Goal: Task Accomplishment & Management: Use online tool/utility

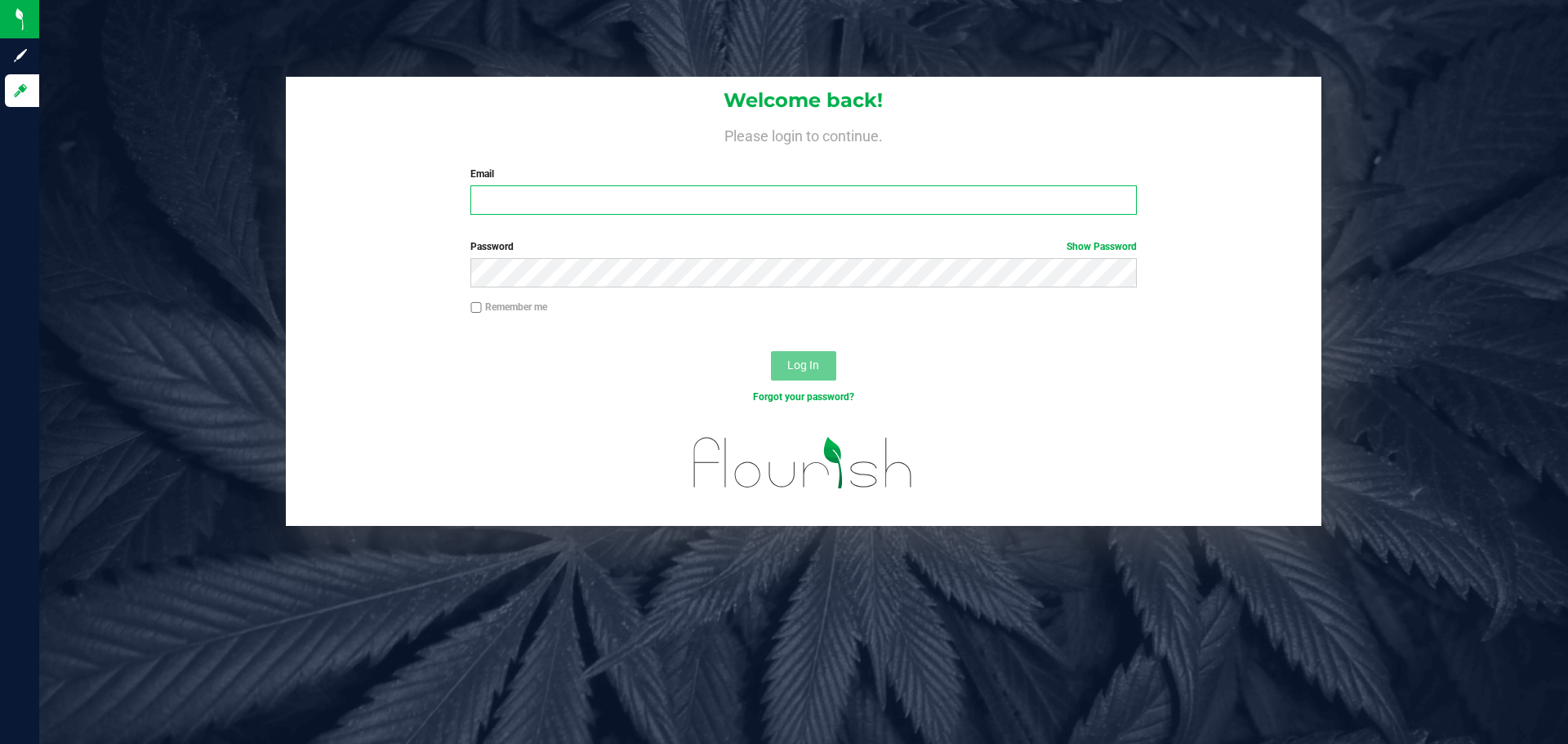
click at [537, 207] on input "Email" at bounding box center [803, 200] width 665 height 30
type input "twilkerson@Liveparallel.com"
click at [771, 351] on button "Log In" at bounding box center [804, 366] width 65 height 30
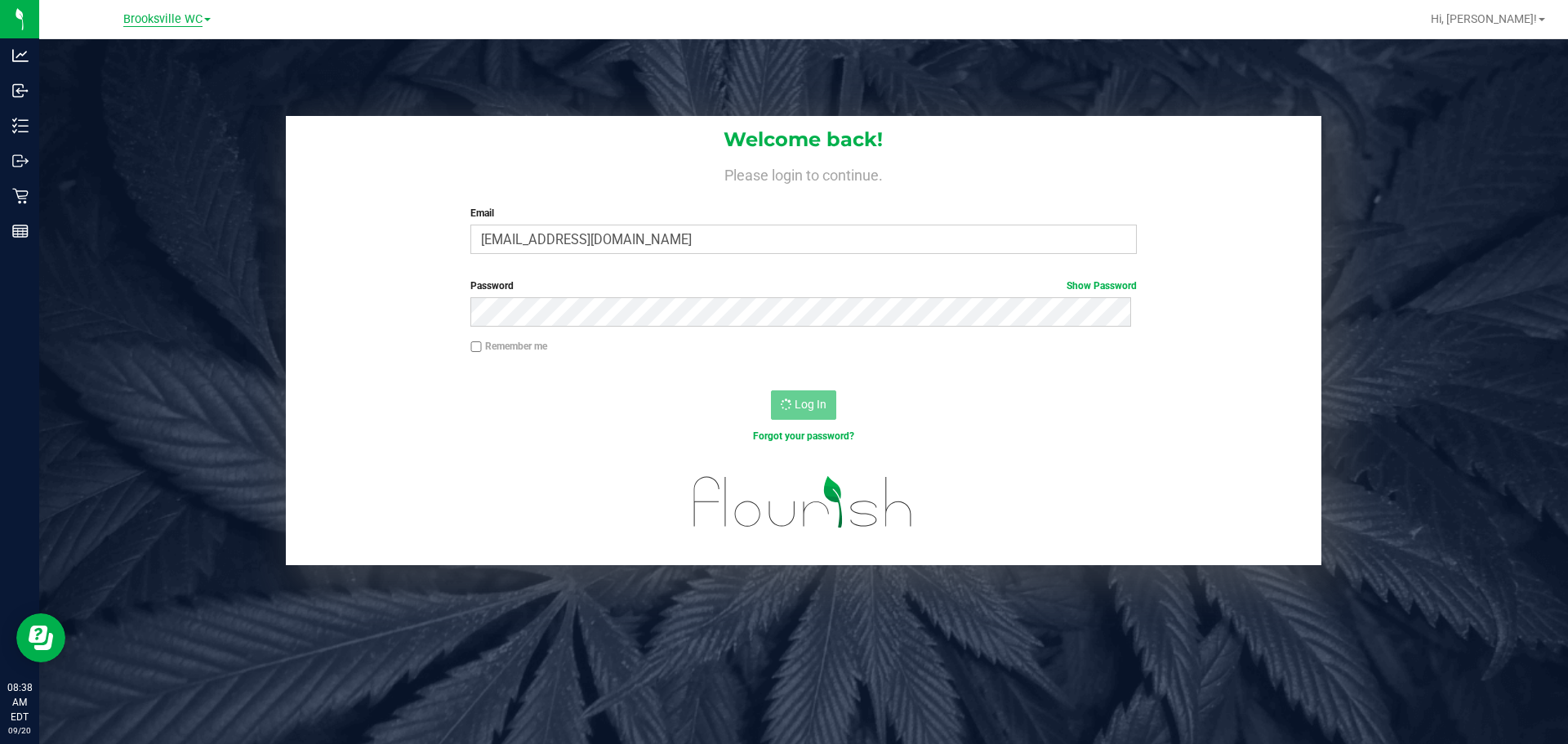
click at [195, 13] on span "Brooksville WC" at bounding box center [163, 19] width 79 height 14
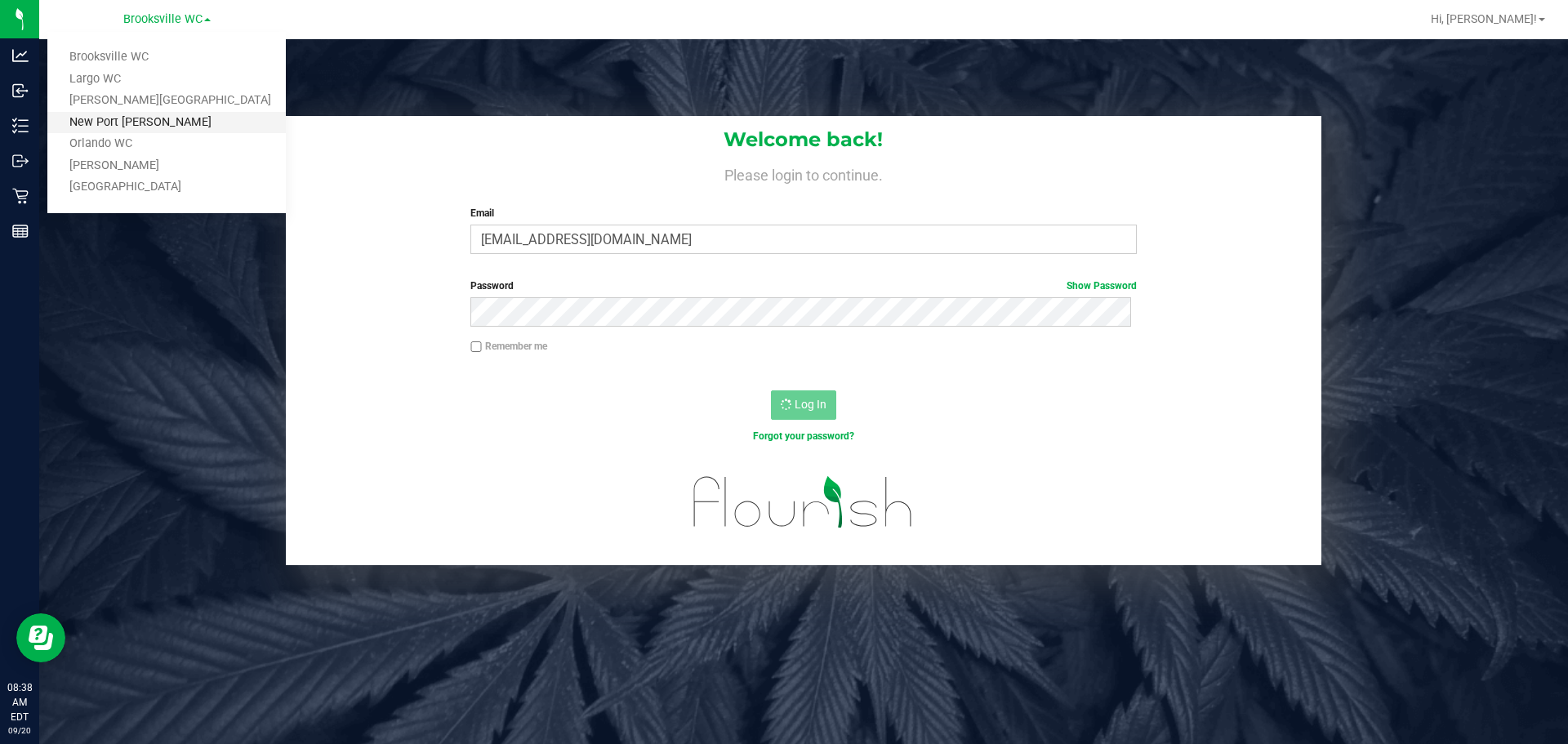
click at [126, 123] on link "New Port [PERSON_NAME]" at bounding box center [167, 122] width 239 height 22
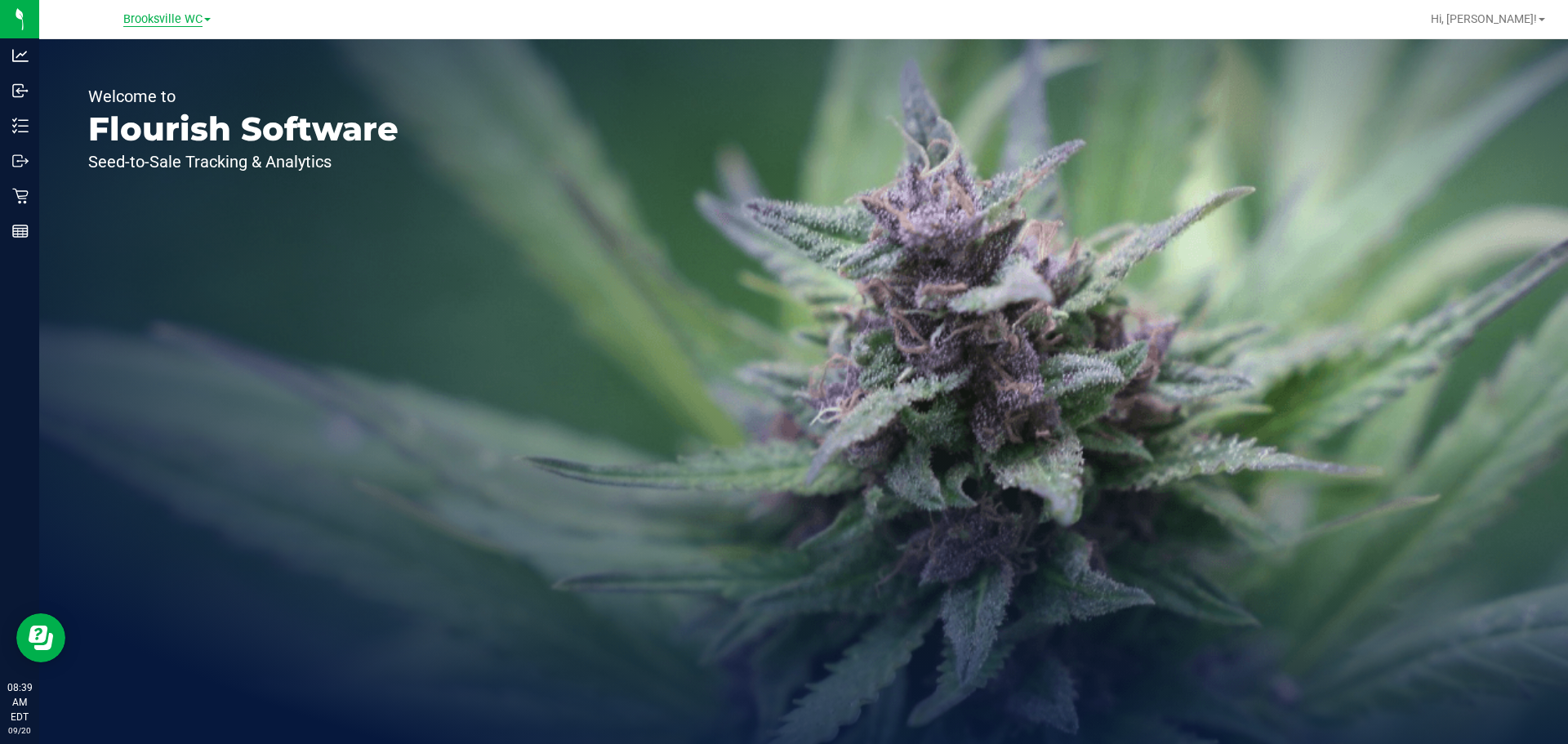
click at [148, 22] on span "Brooksville WC" at bounding box center [163, 19] width 79 height 14
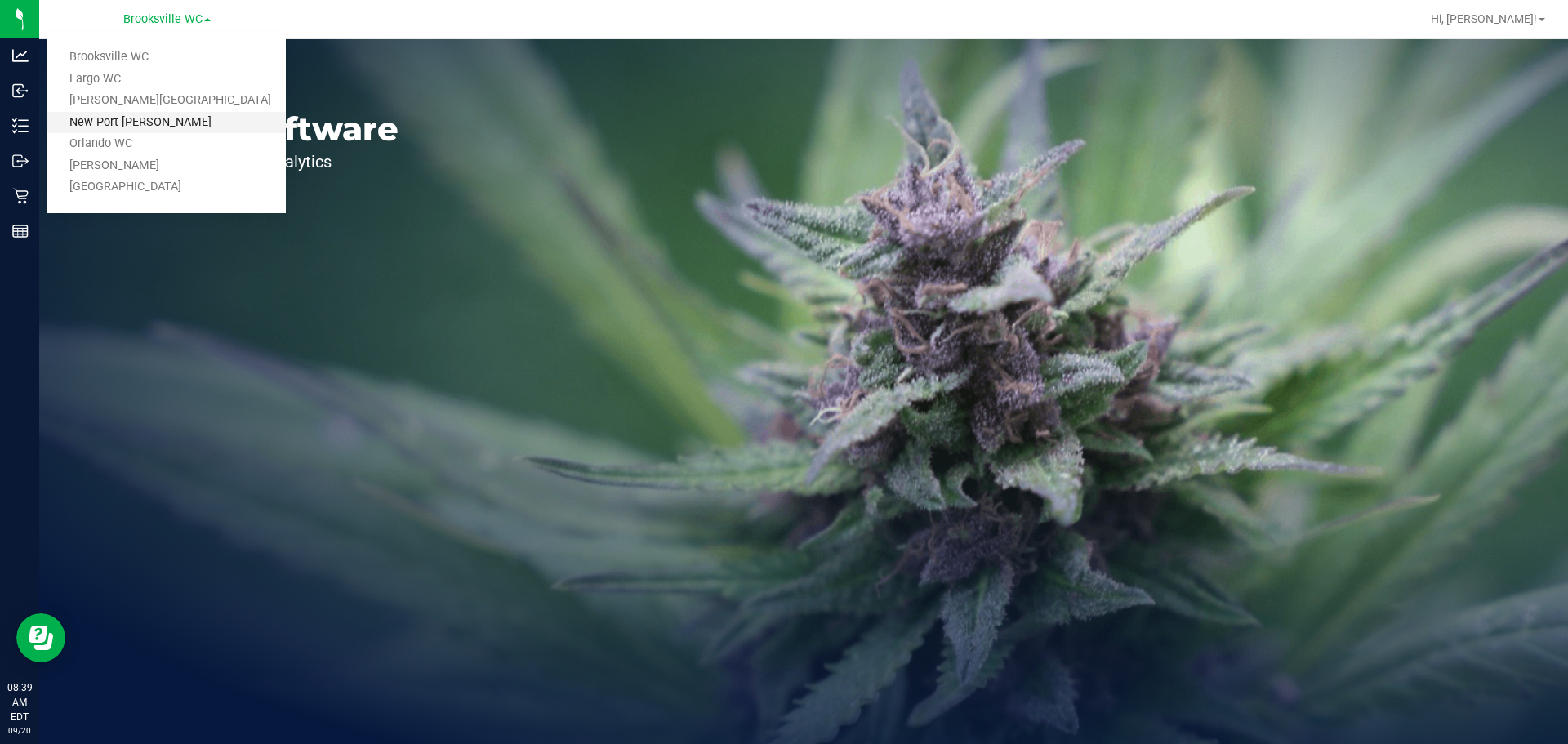
click at [148, 118] on link "New Port [PERSON_NAME]" at bounding box center [167, 122] width 239 height 22
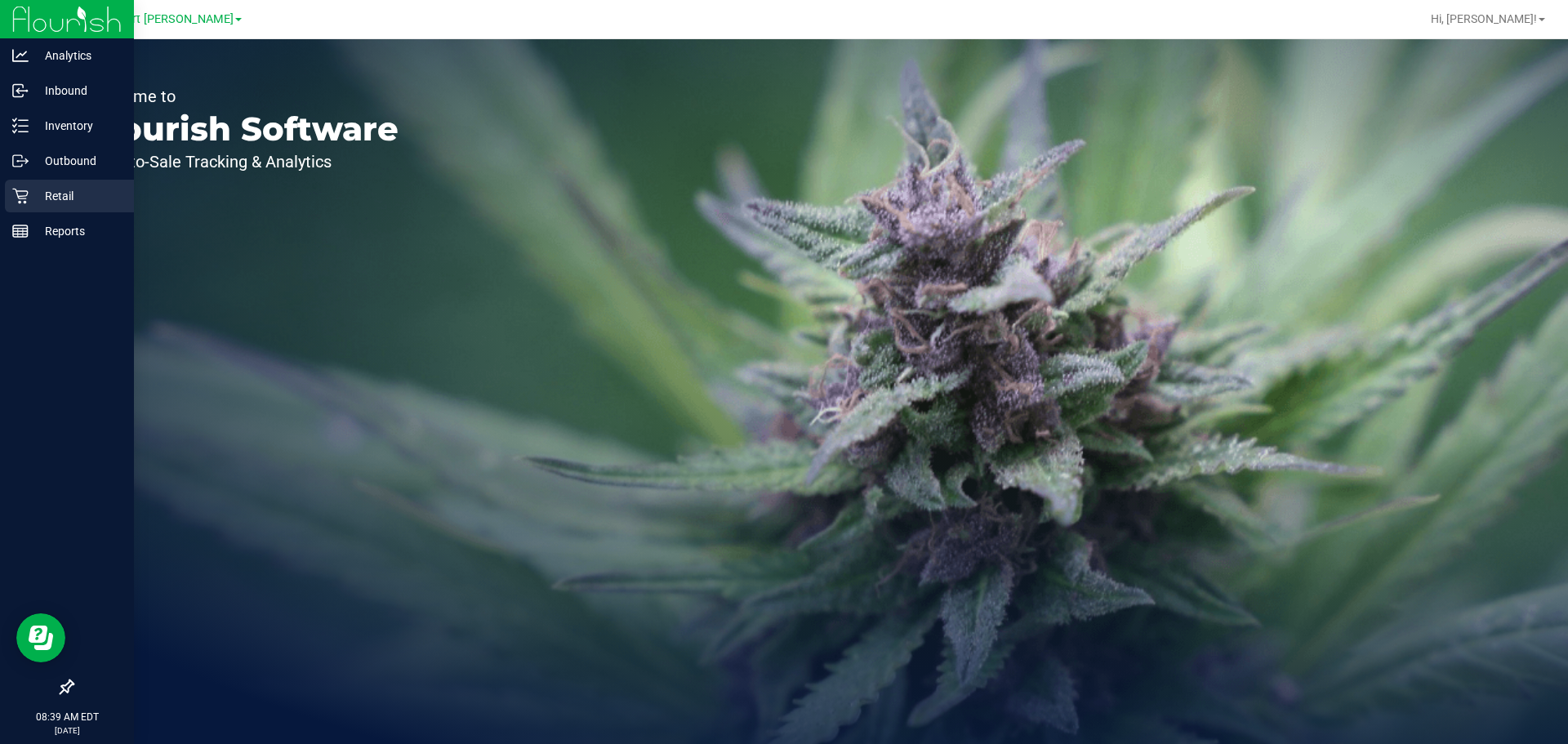
click at [28, 196] on icon at bounding box center [20, 195] width 16 height 16
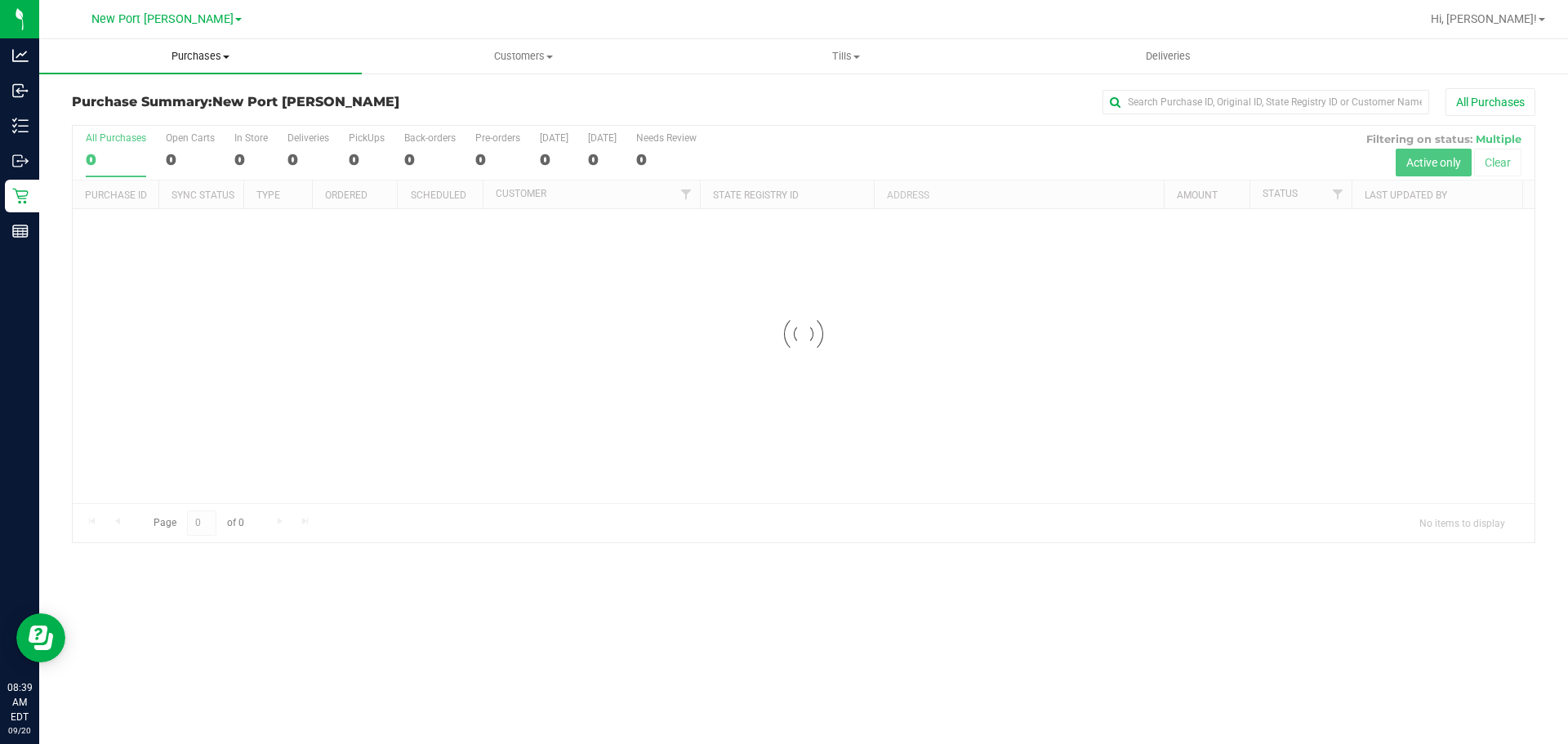
click at [217, 57] on span "Purchases" at bounding box center [200, 56] width 322 height 14
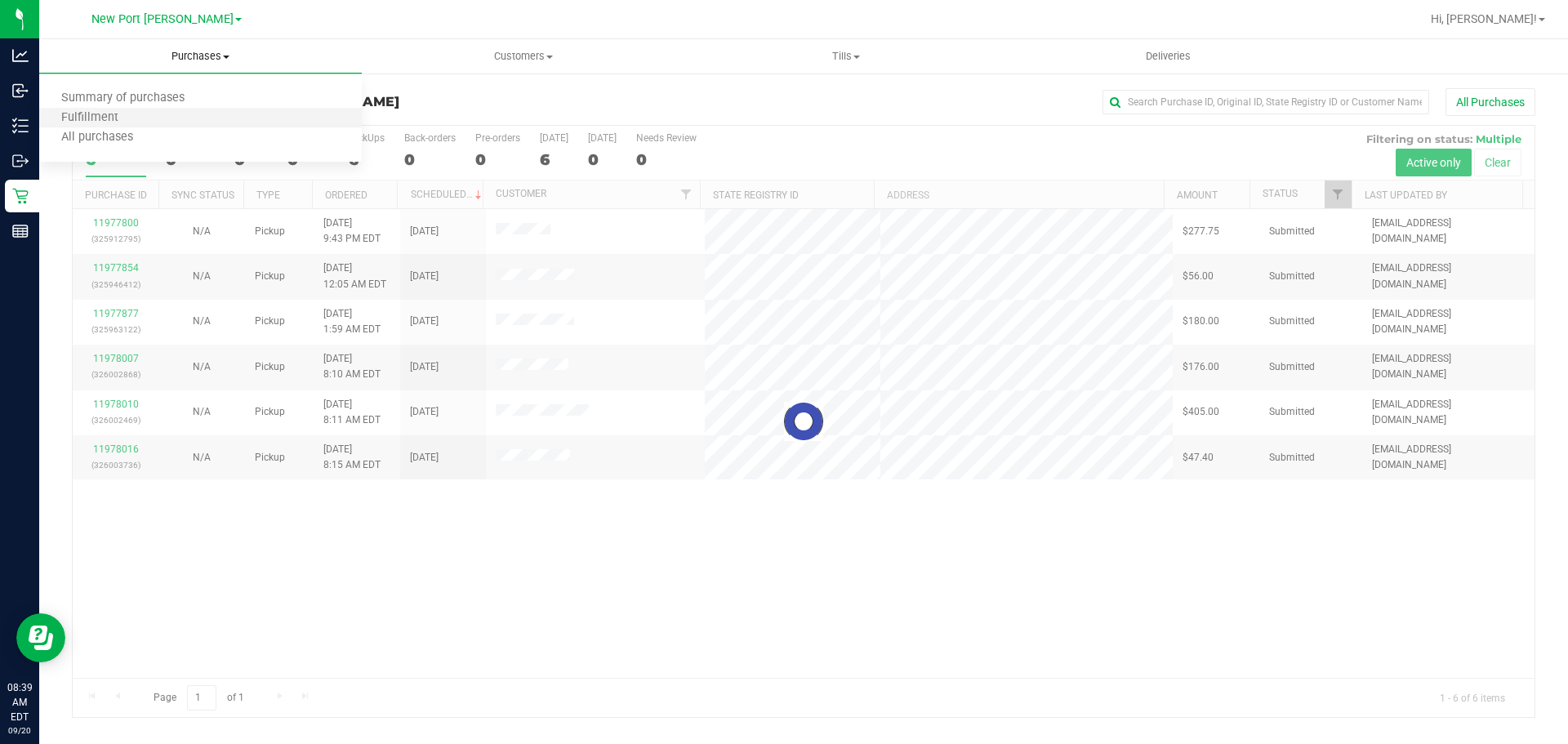
click at [166, 119] on li "Fulfillment" at bounding box center [200, 118] width 322 height 19
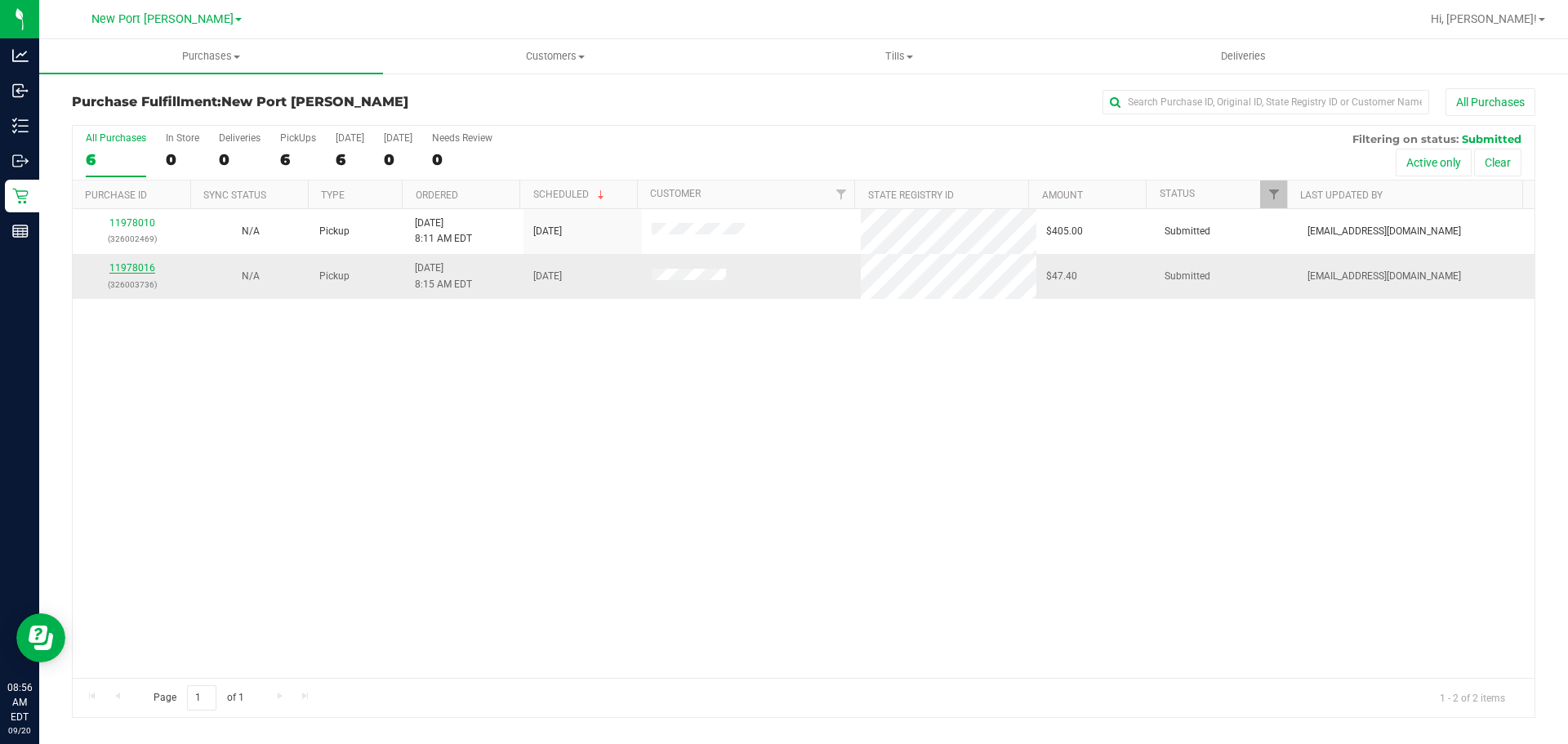
click at [116, 269] on link "11978016" at bounding box center [133, 268] width 46 height 12
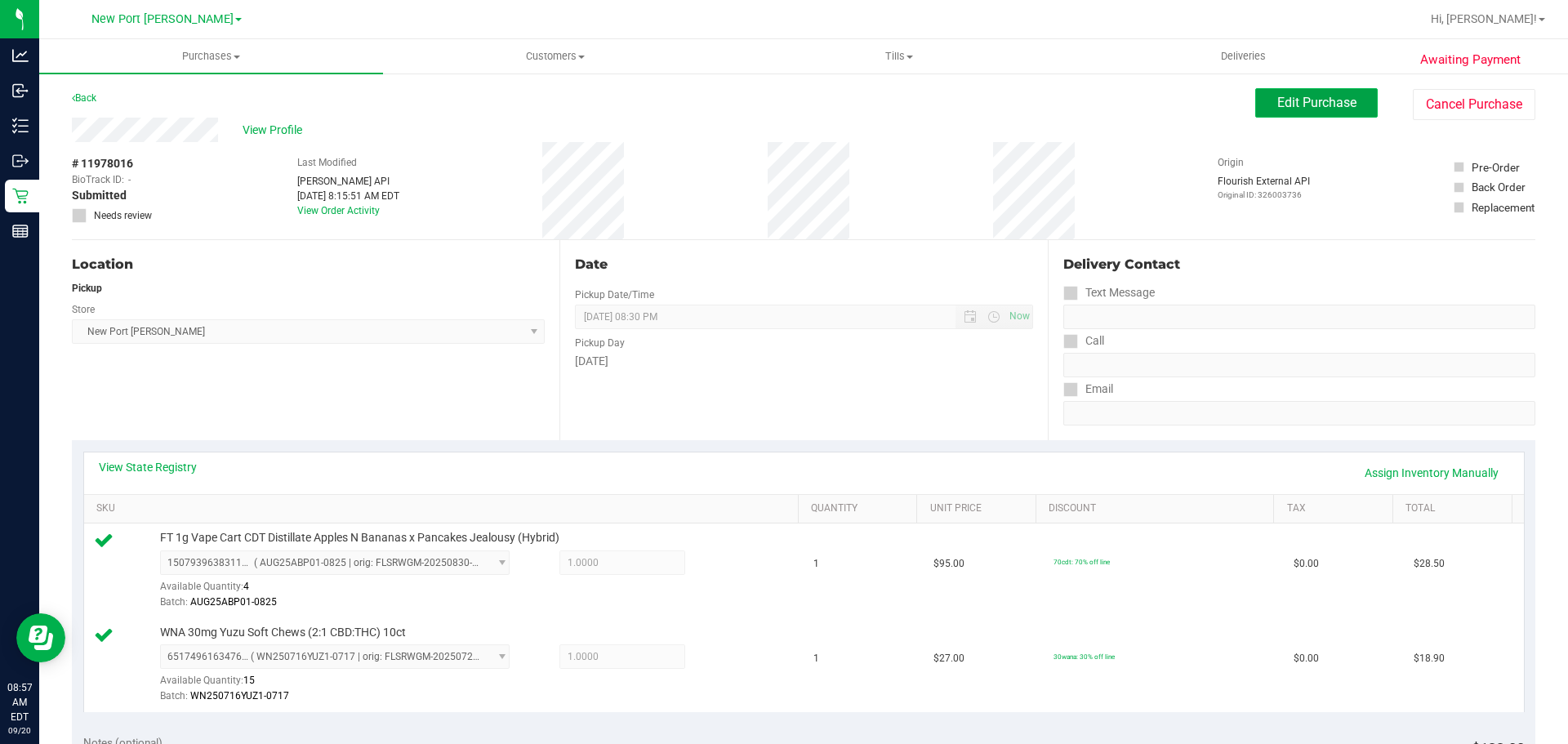
click at [1285, 108] on span "Edit Purchase" at bounding box center [1317, 102] width 79 height 15
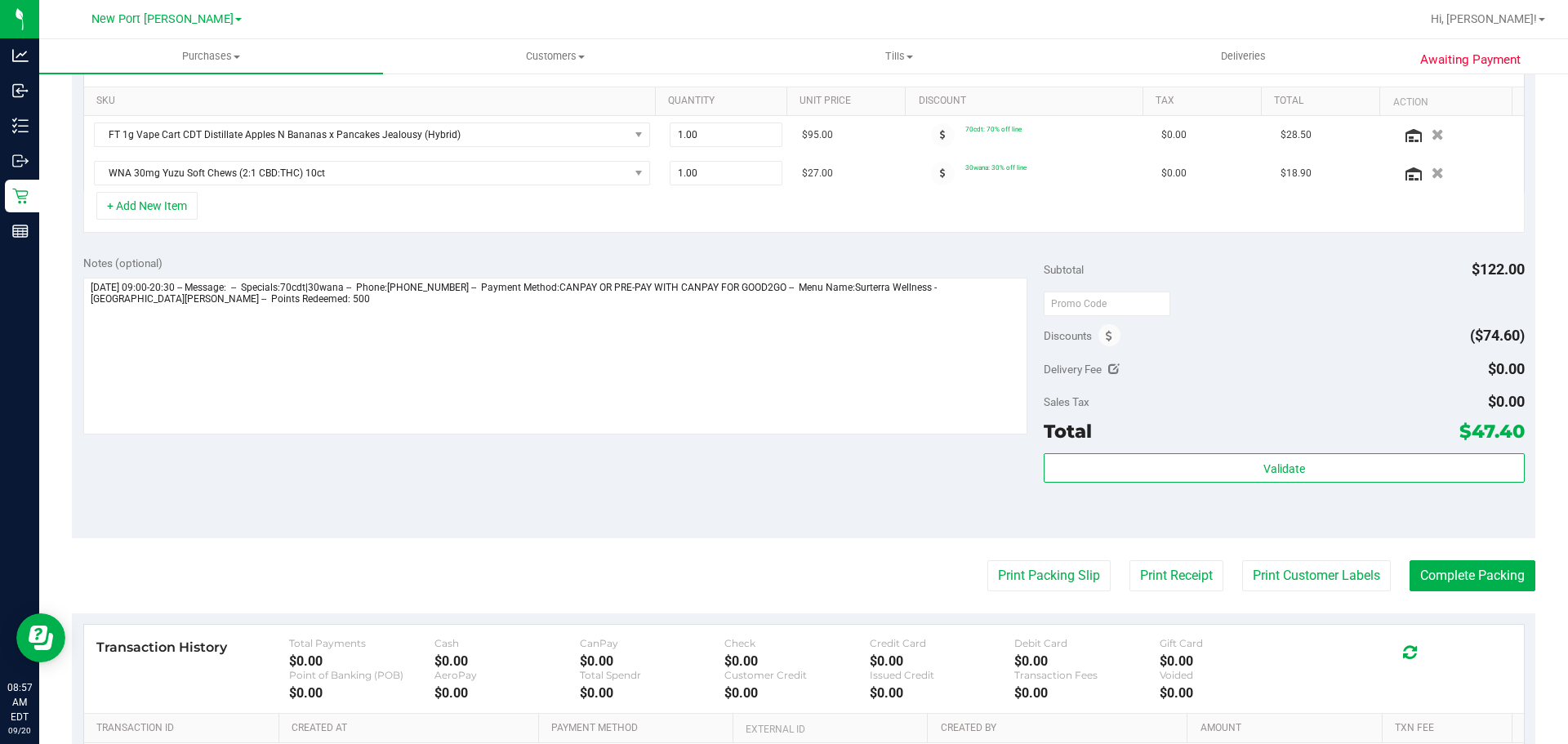
scroll to position [408, 0]
click at [1106, 335] on icon at bounding box center [1109, 336] width 7 height 12
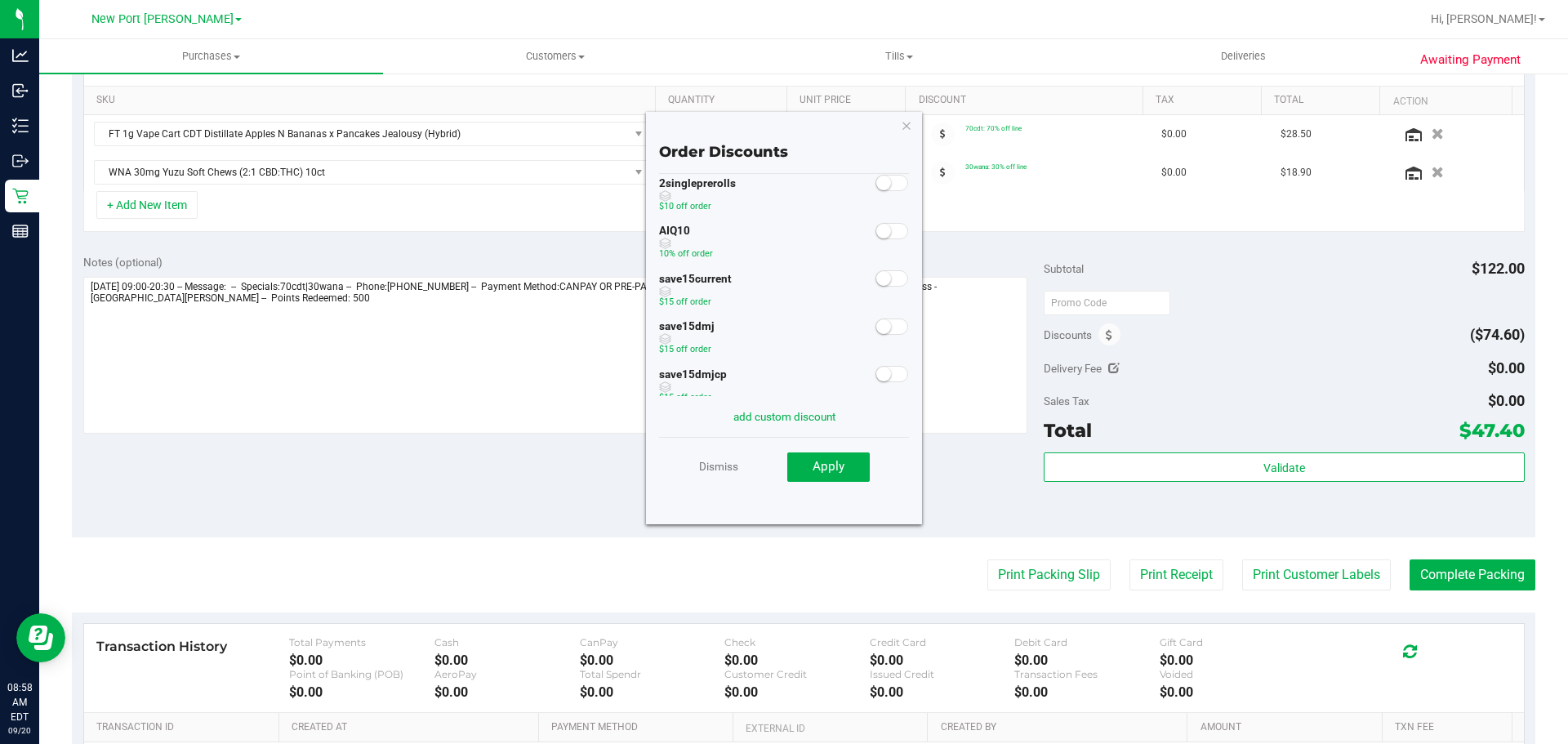
scroll to position [0, 0]
click at [876, 249] on small at bounding box center [883, 246] width 14 height 14
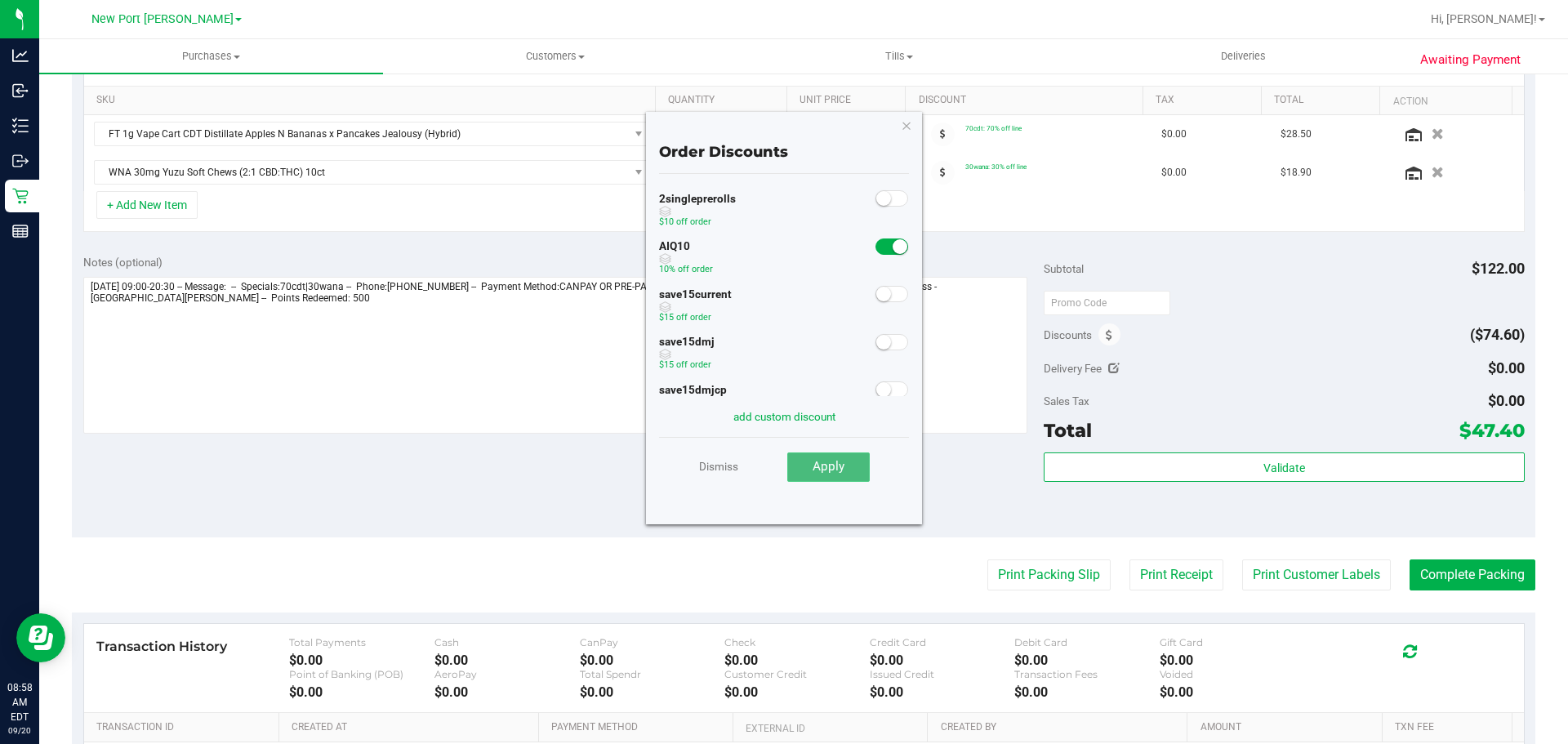
click at [837, 455] on button "Apply" at bounding box center [829, 467] width 83 height 30
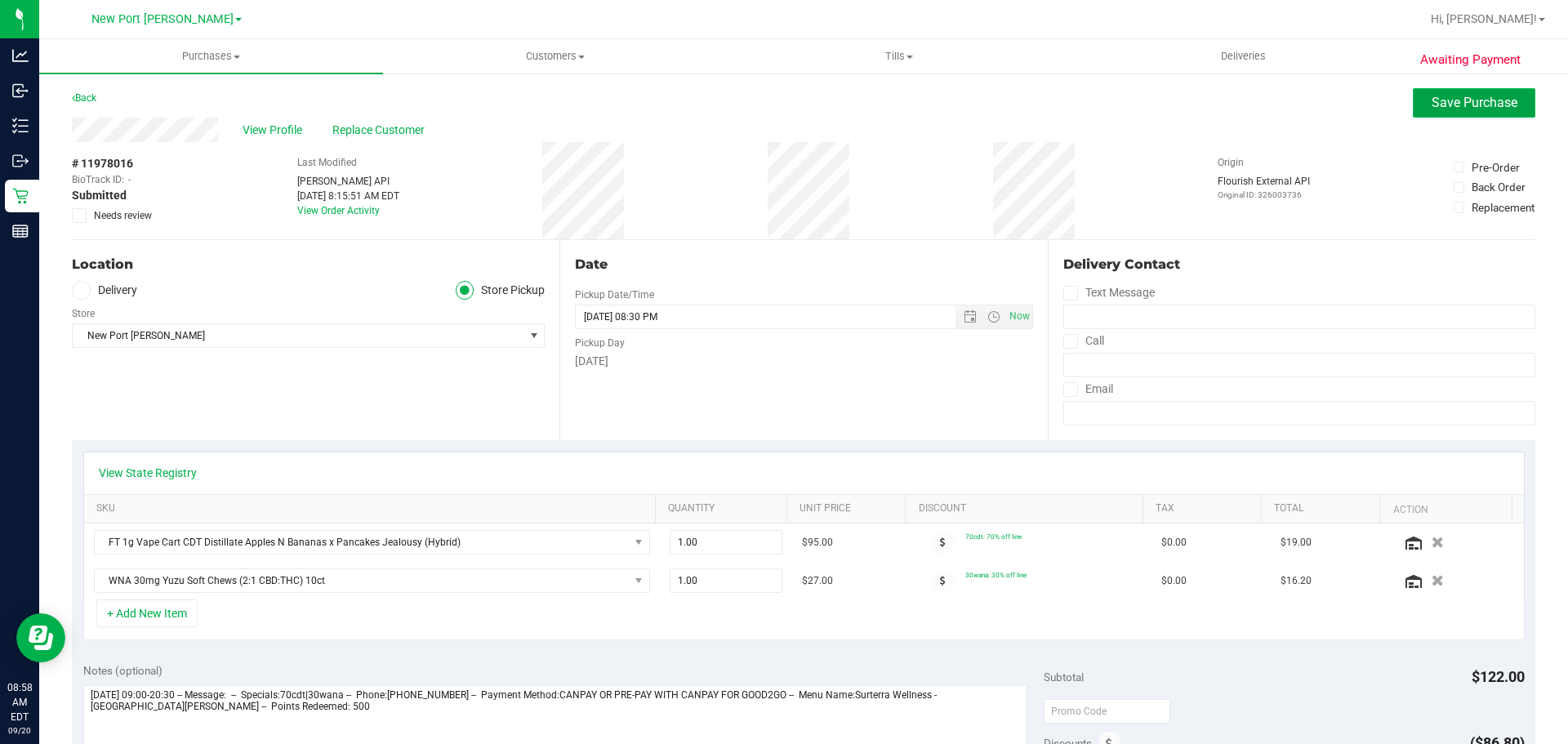
click at [1452, 112] on button "Save Purchase" at bounding box center [1474, 103] width 122 height 30
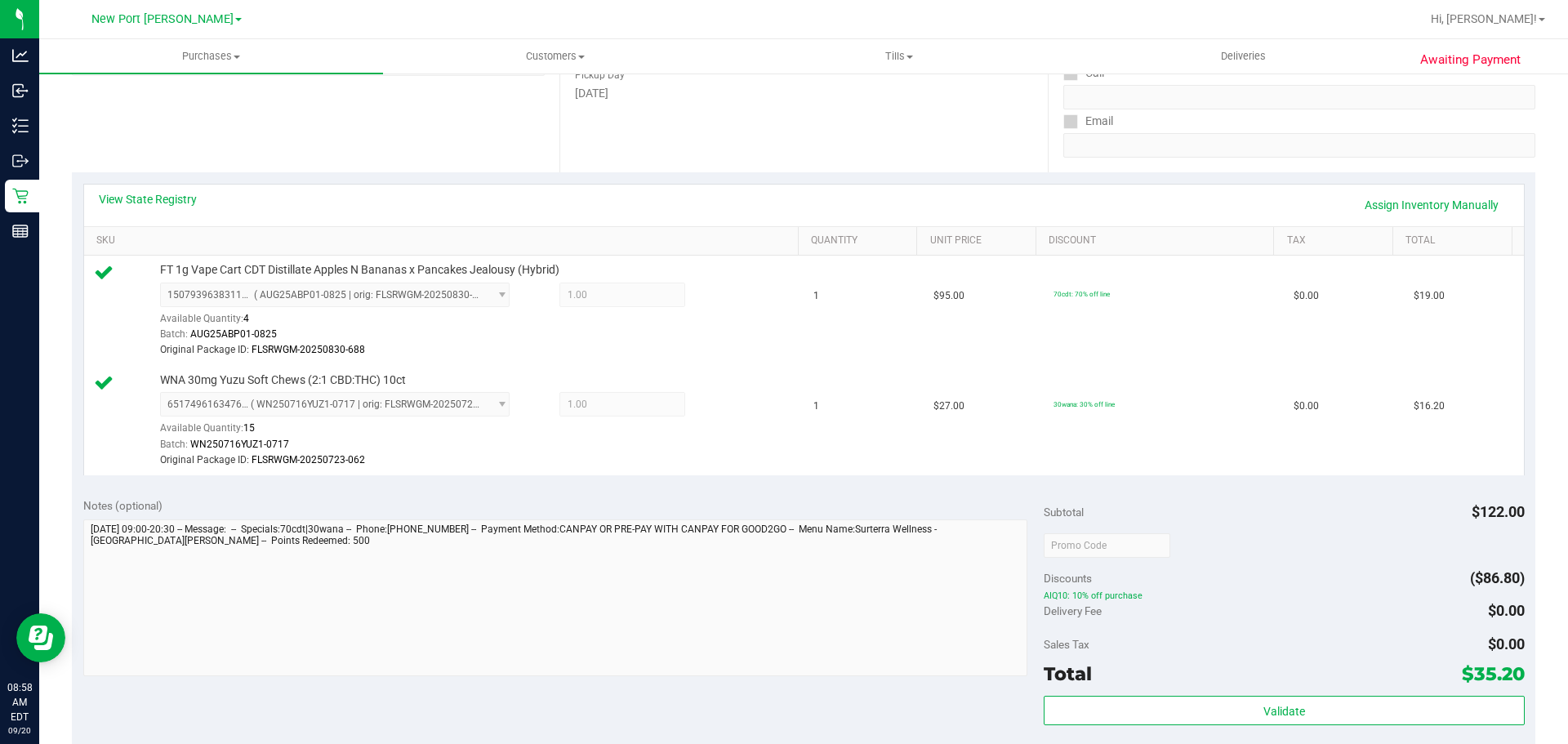
scroll to position [572, 0]
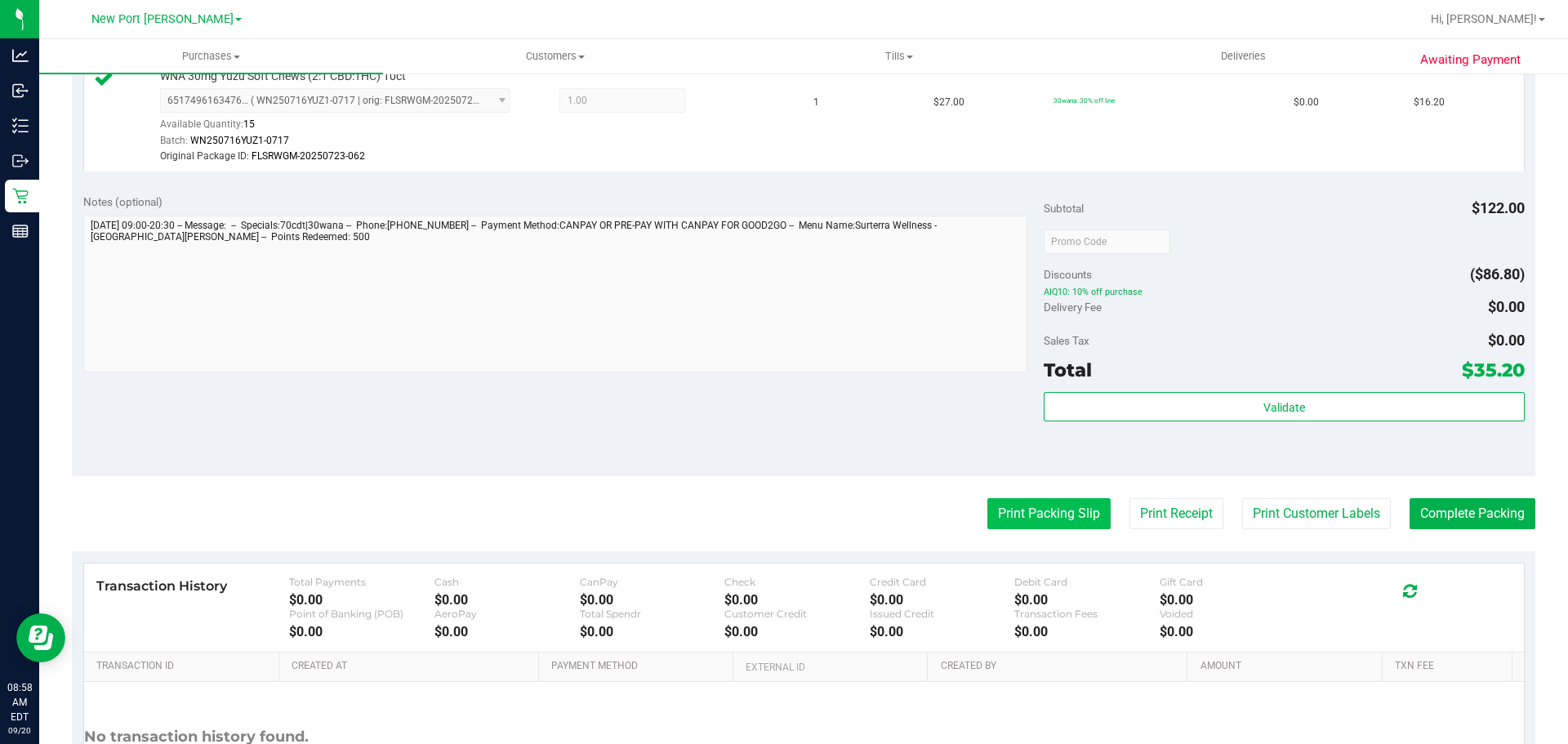
click at [1072, 500] on button "Print Packing Slip" at bounding box center [1049, 513] width 123 height 31
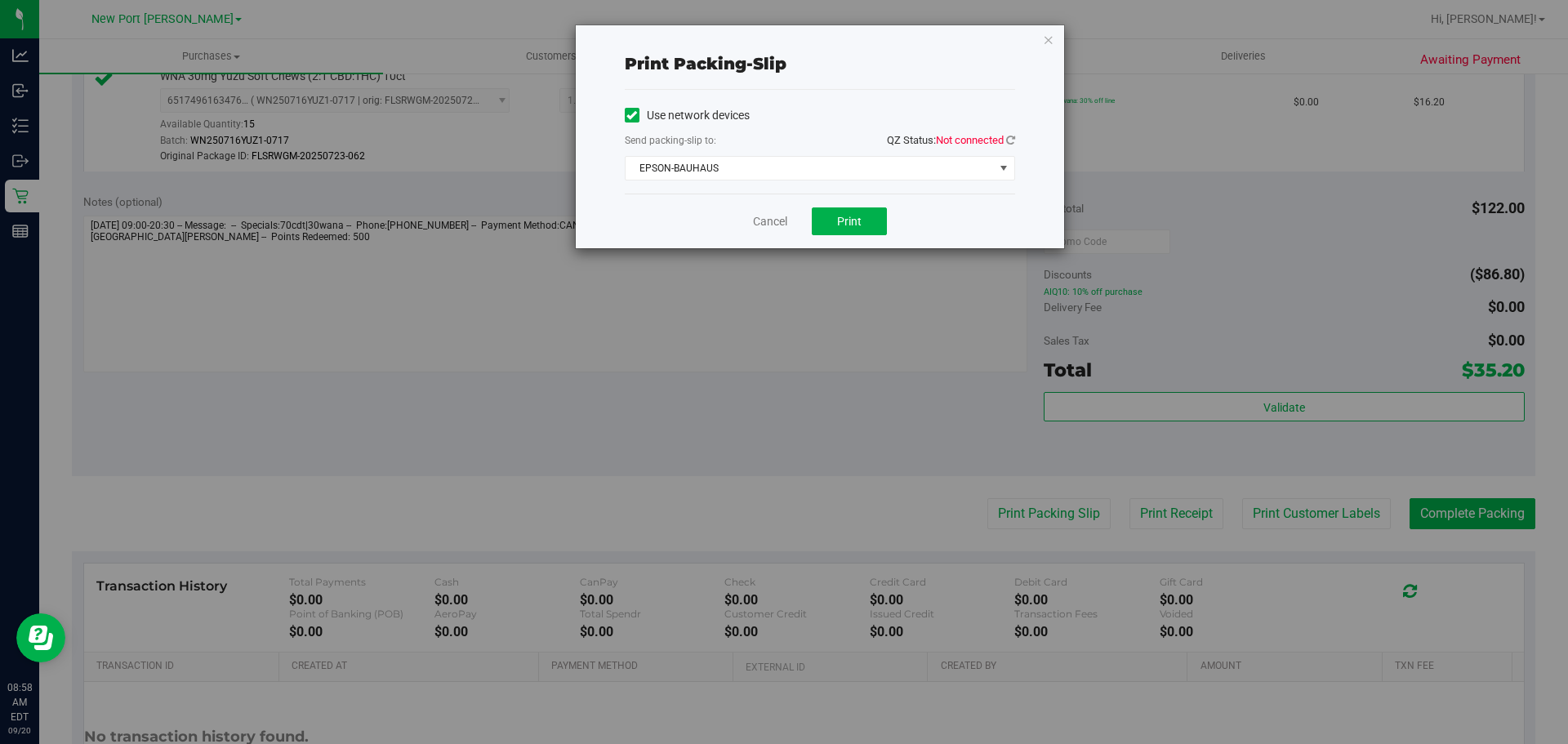
click at [1004, 135] on span "QZ Status: Not connected" at bounding box center [950, 140] width 128 height 13
click at [1010, 138] on icon at bounding box center [1010, 140] width 9 height 11
click at [998, 162] on span "select" at bounding box center [1004, 168] width 13 height 13
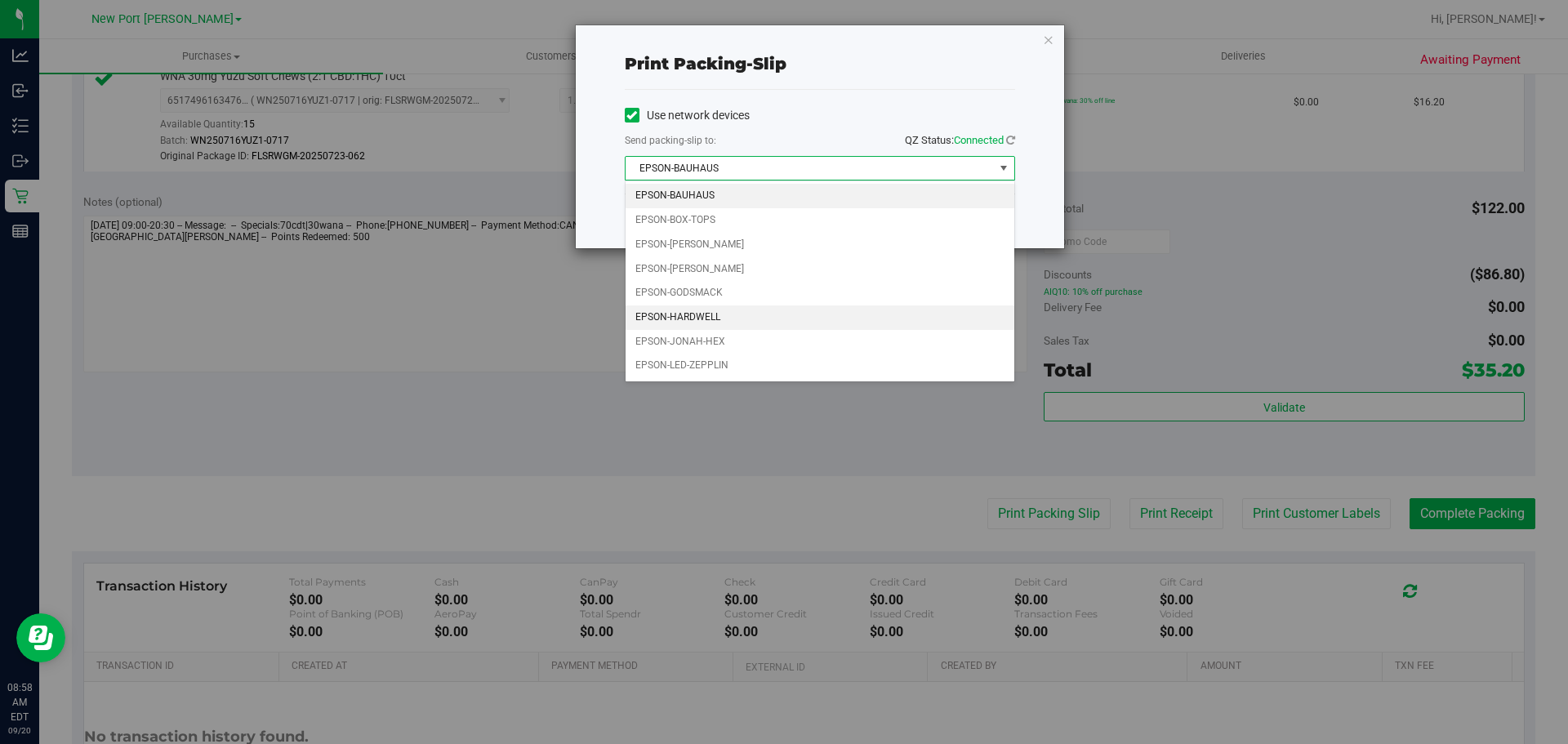
click at [785, 319] on li "EPSON-HARDWELL" at bounding box center [820, 317] width 389 height 24
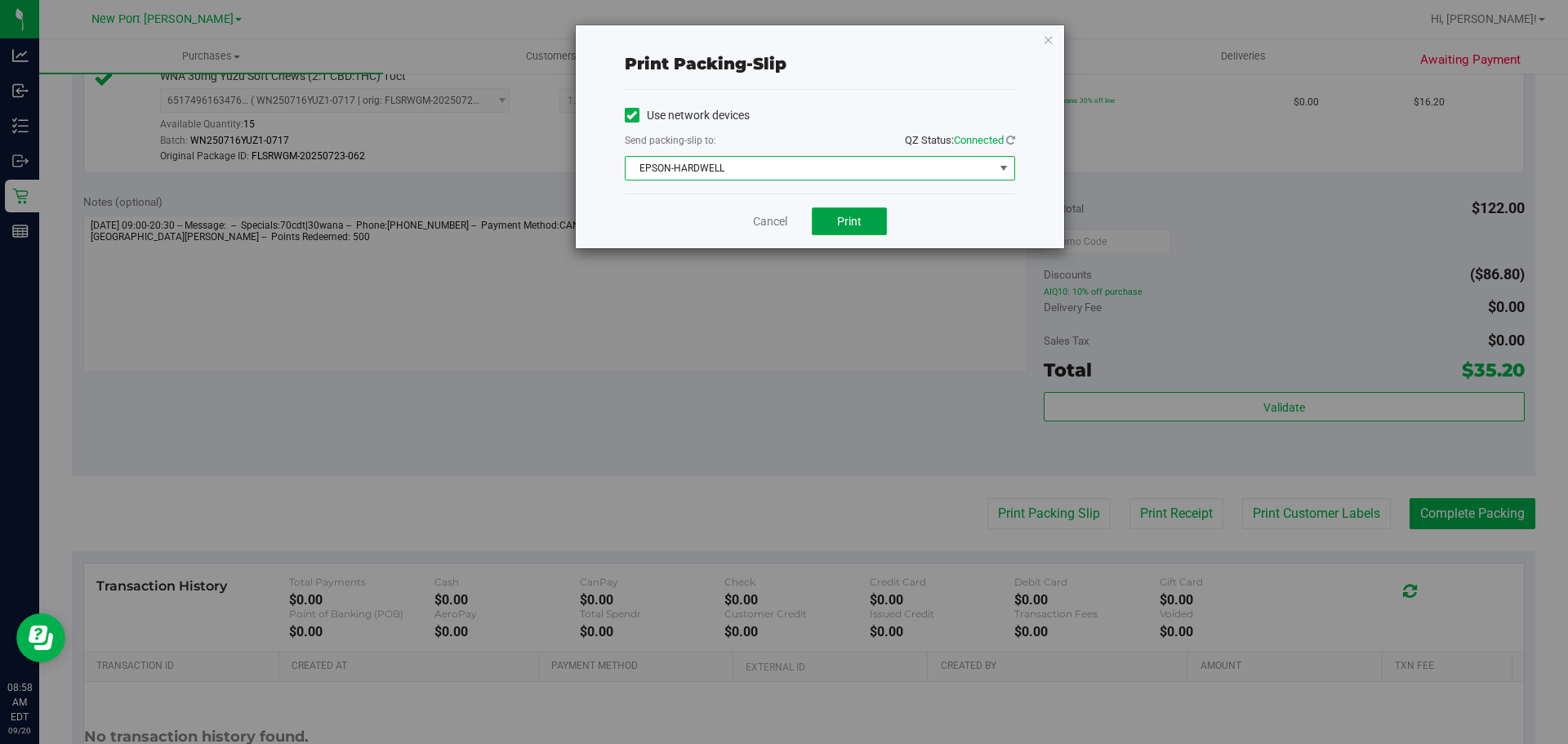
click at [839, 230] on button "Print" at bounding box center [849, 220] width 75 height 28
click at [783, 217] on link "Cancel" at bounding box center [770, 221] width 35 height 17
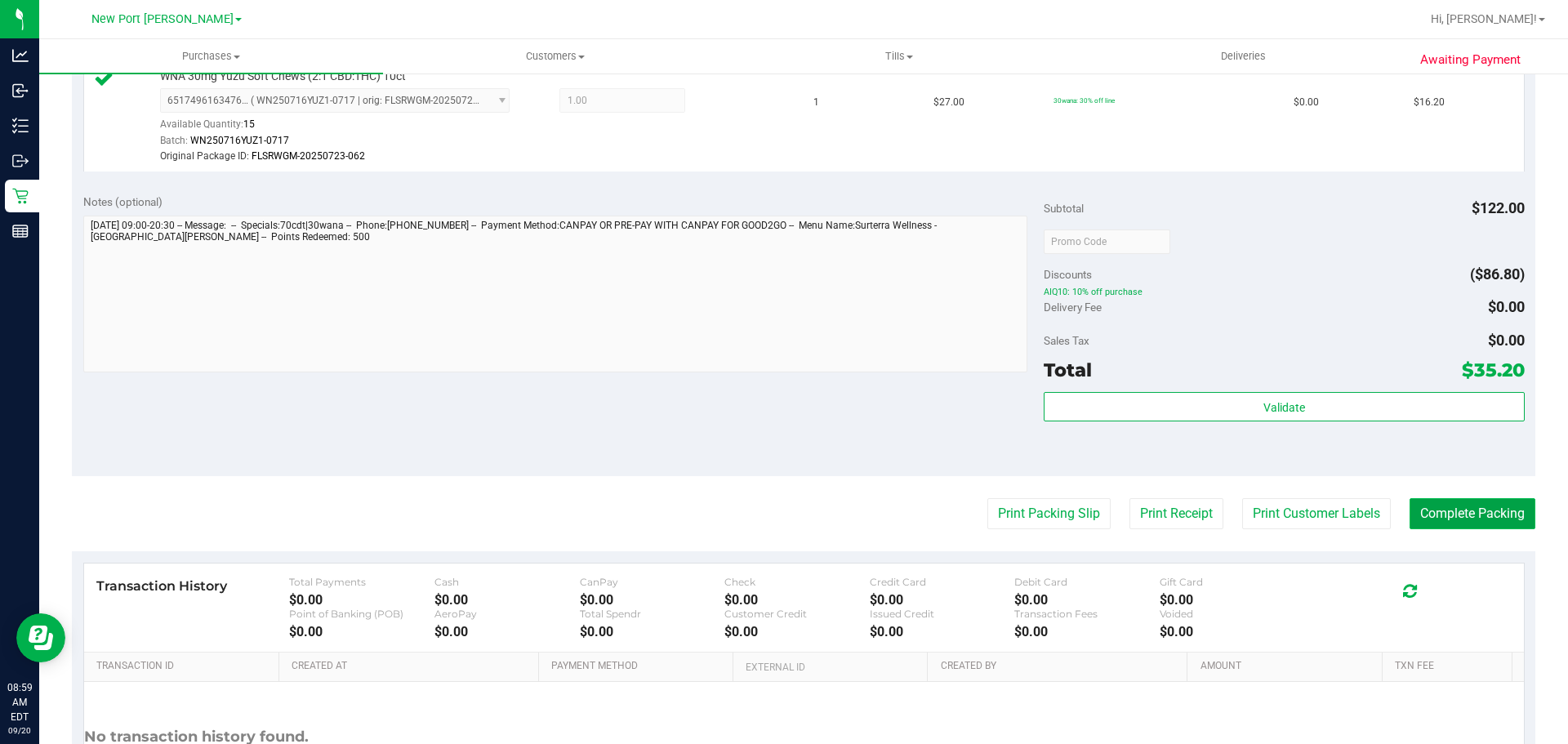
click at [1440, 504] on button "Complete Packing" at bounding box center [1472, 513] width 126 height 31
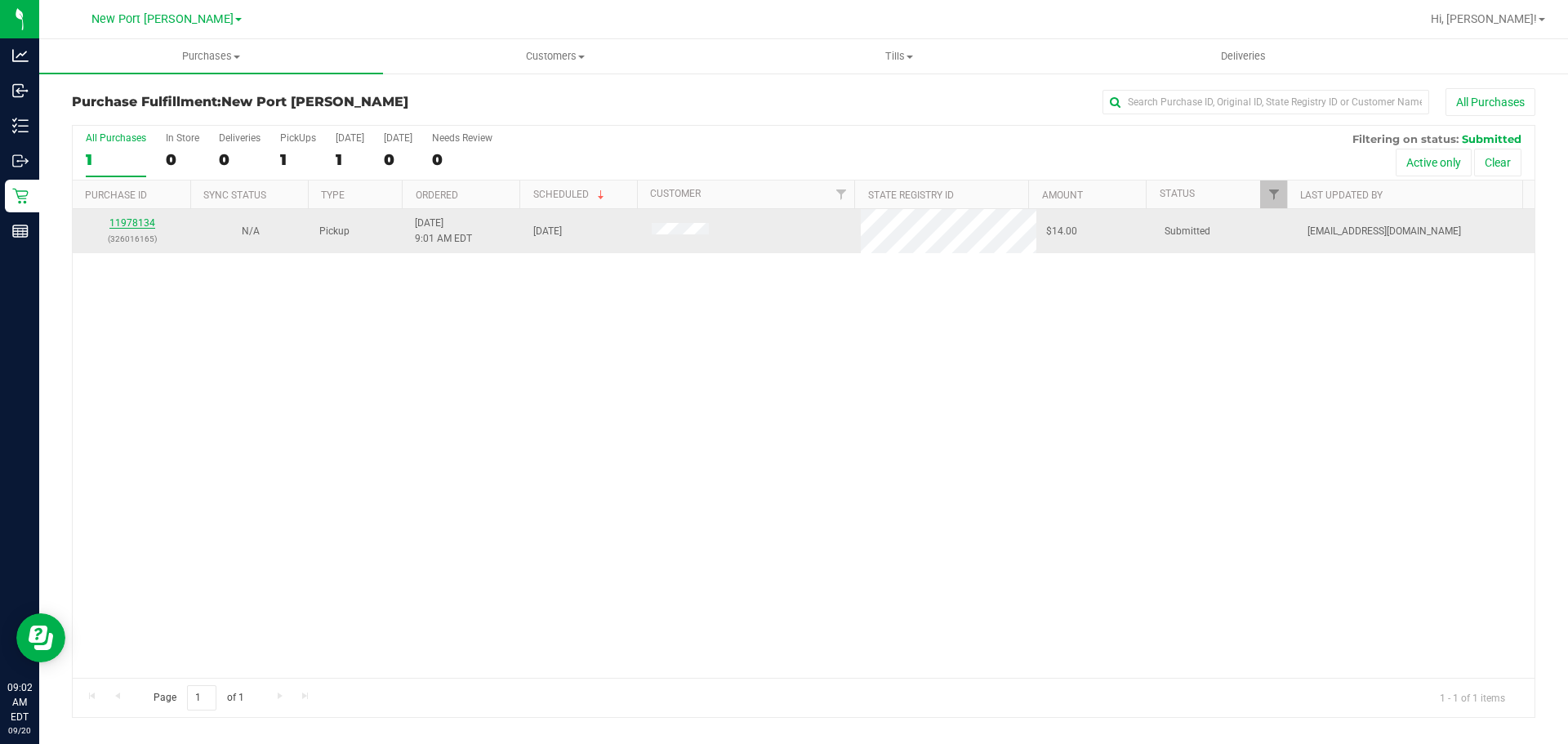
click at [142, 222] on link "11978134" at bounding box center [133, 223] width 46 height 12
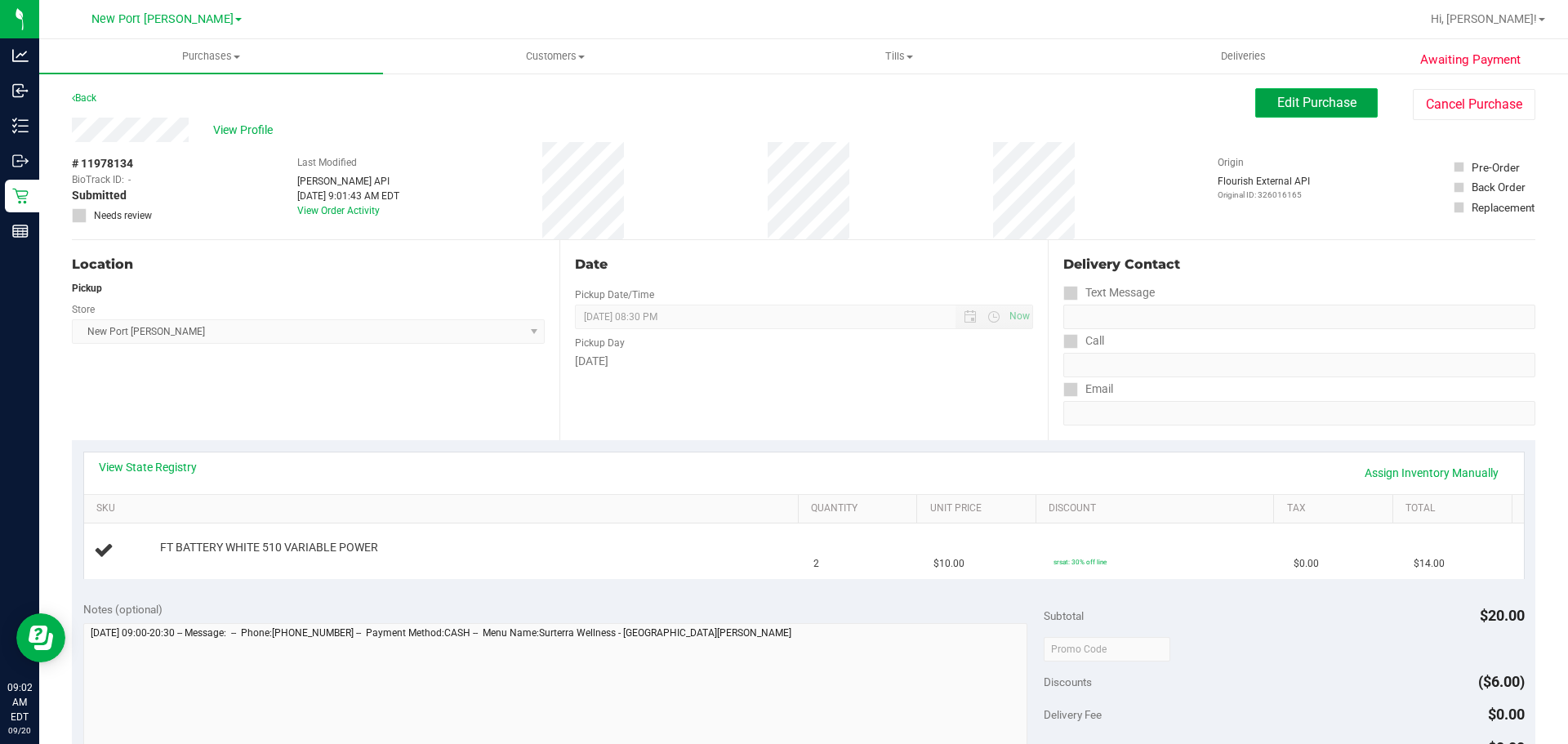
click at [1277, 110] on span "Edit Purchase" at bounding box center [1317, 102] width 79 height 15
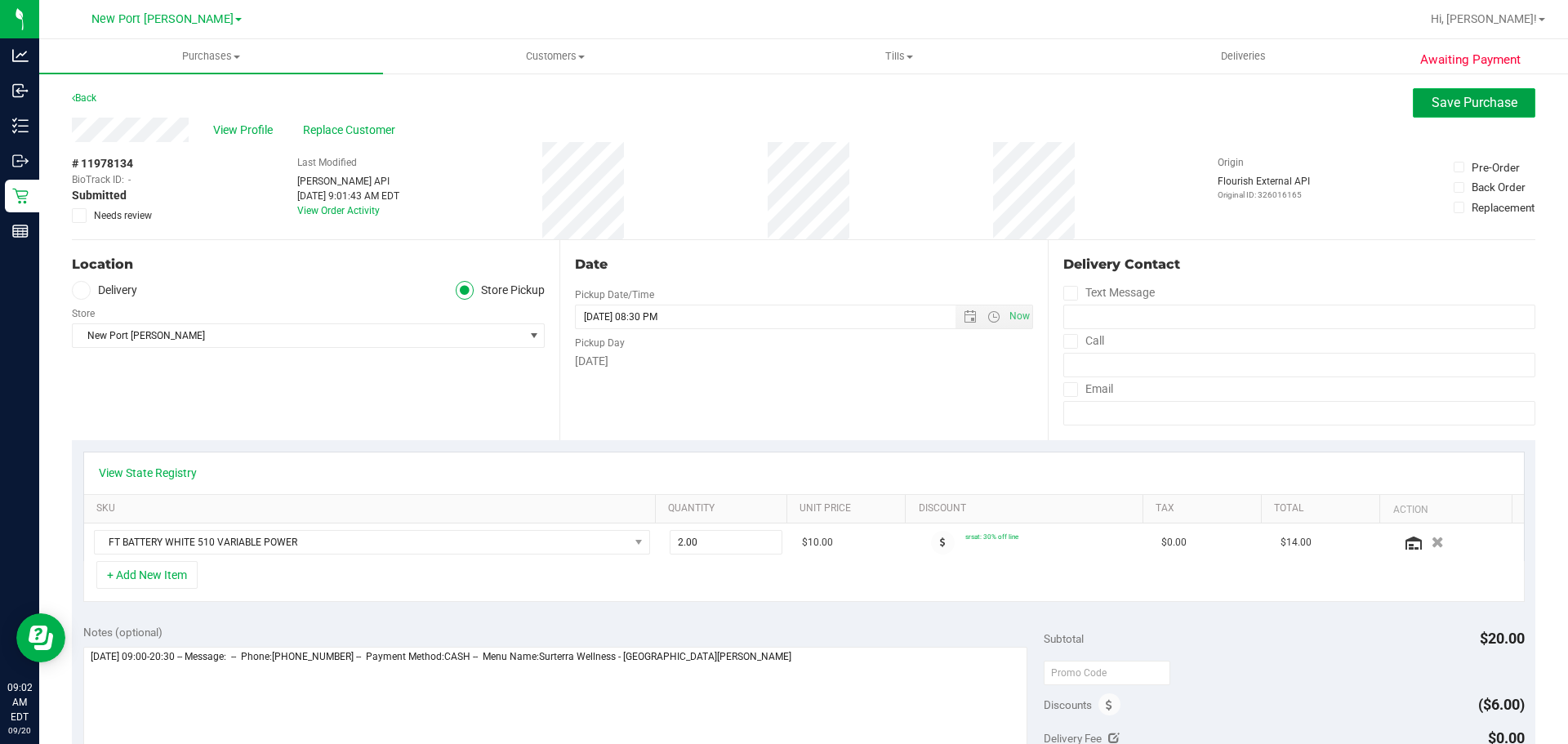
click at [1473, 89] on button "Save Purchase" at bounding box center [1474, 103] width 122 height 30
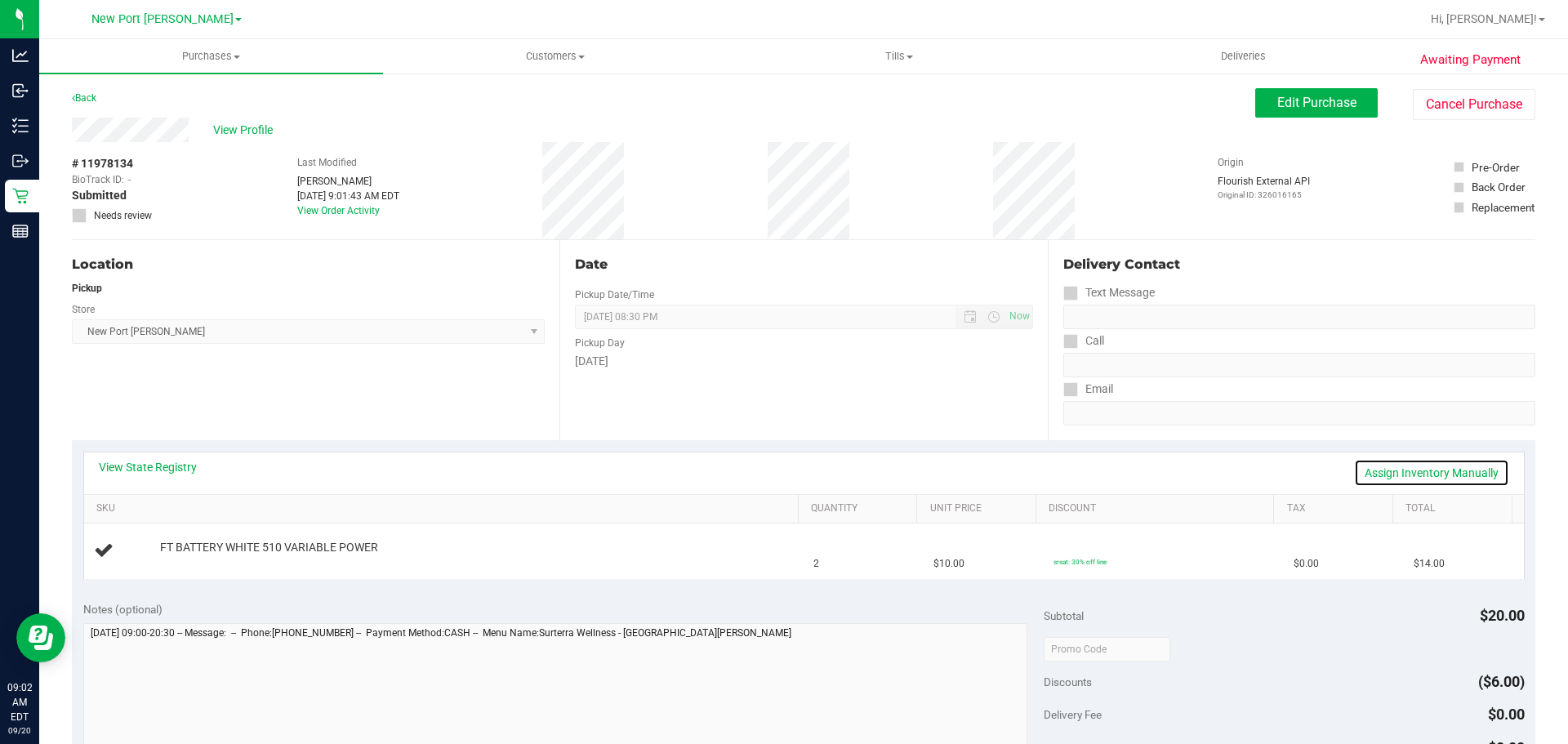
click at [1470, 482] on link "Assign Inventory Manually" at bounding box center [1431, 473] width 155 height 28
click at [183, 558] on link "Add Package" at bounding box center [189, 558] width 59 height 12
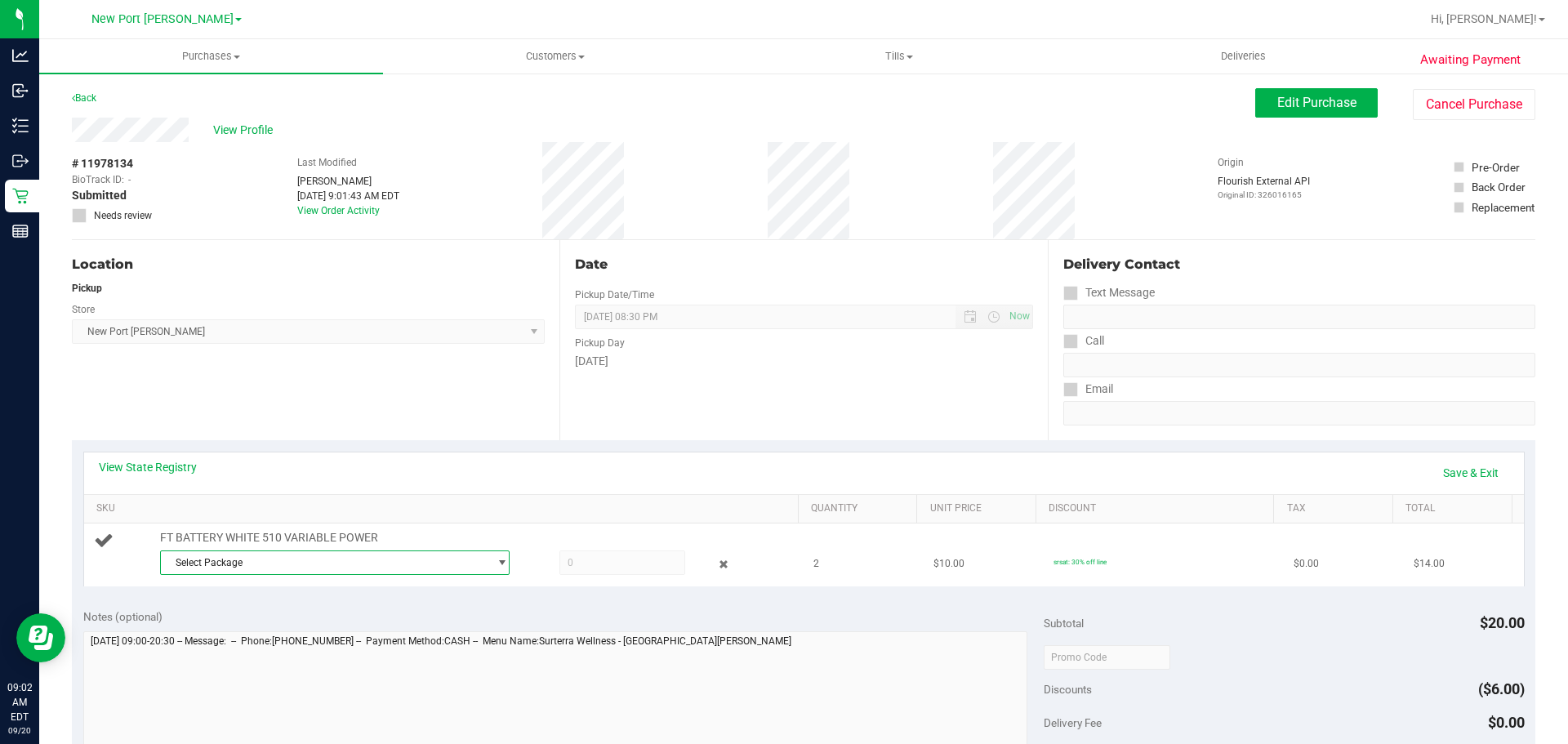
click at [279, 558] on span "Select Package" at bounding box center [324, 563] width 327 height 23
click at [330, 622] on li "7645213208823936 ( 1992285-082025 | orig: FLTW-20250910-015 )" at bounding box center [330, 629] width 342 height 23
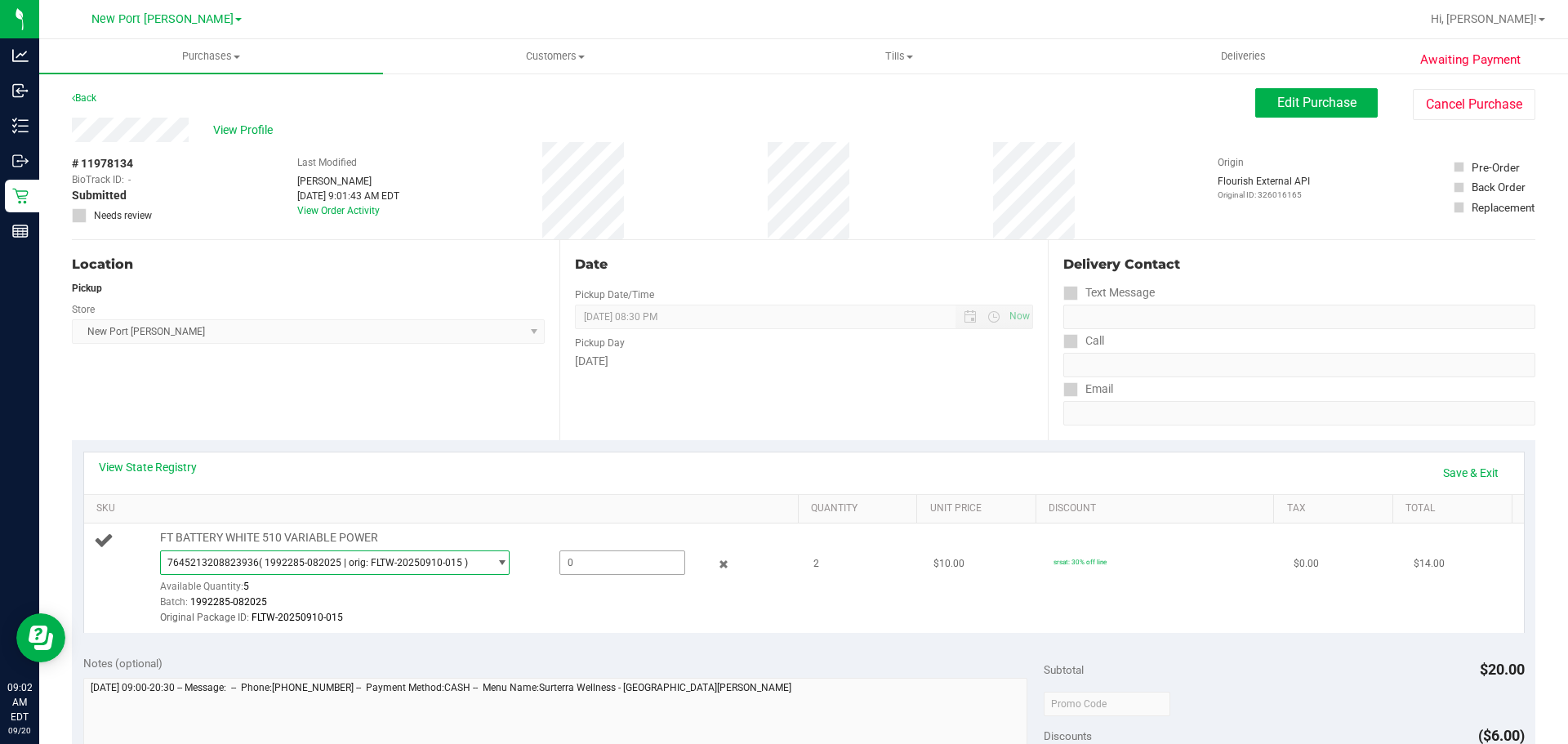
click at [589, 553] on span at bounding box center [622, 562] width 126 height 24
type input "2"
type input "2.0000"
click at [718, 630] on td "FT BATTERY WHITE 510 VARIABLE POWER 7645213208823936 ( 1992285-082025 | orig: F…" at bounding box center [444, 578] width 720 height 110
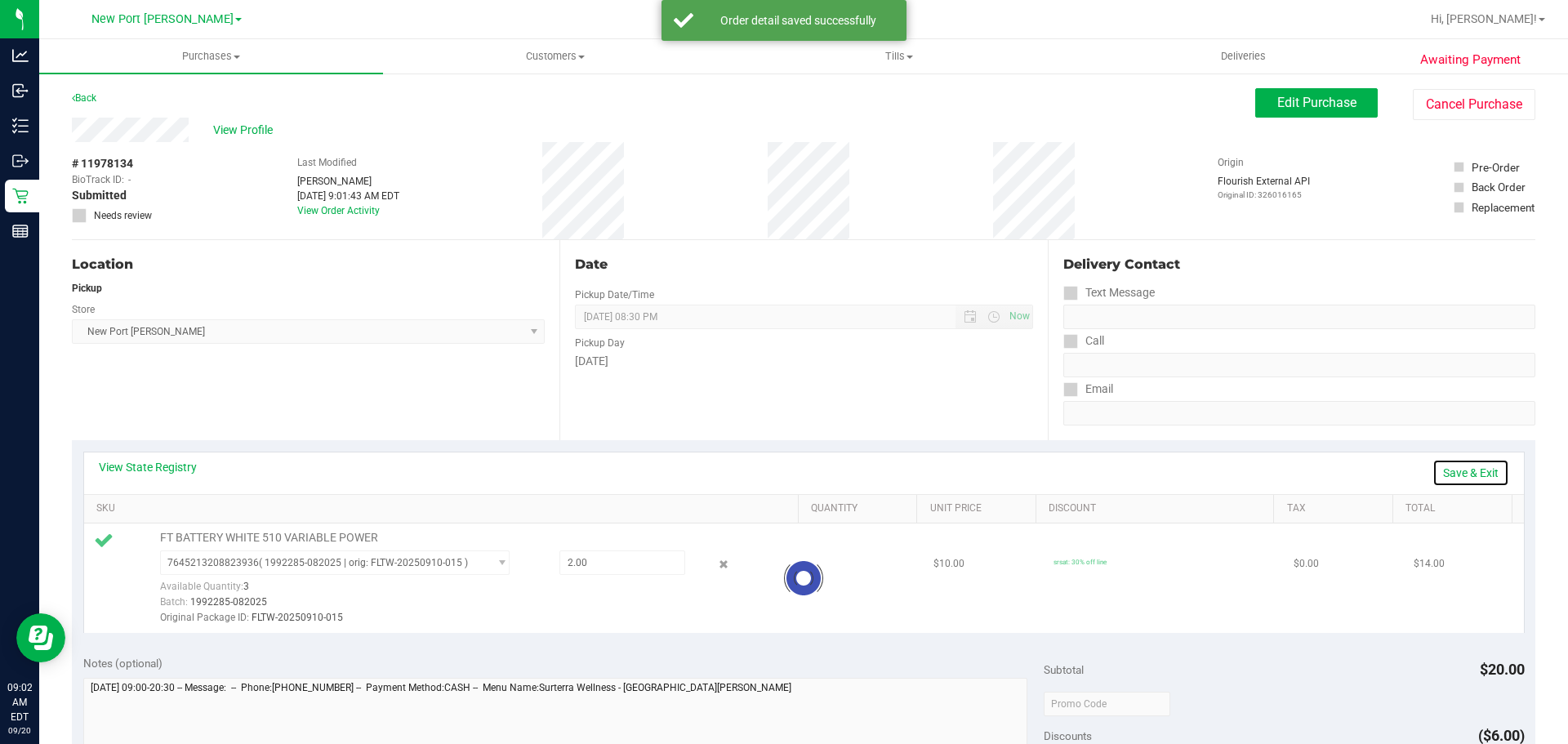
click at [1442, 468] on link "Save & Exit" at bounding box center [1471, 473] width 77 height 28
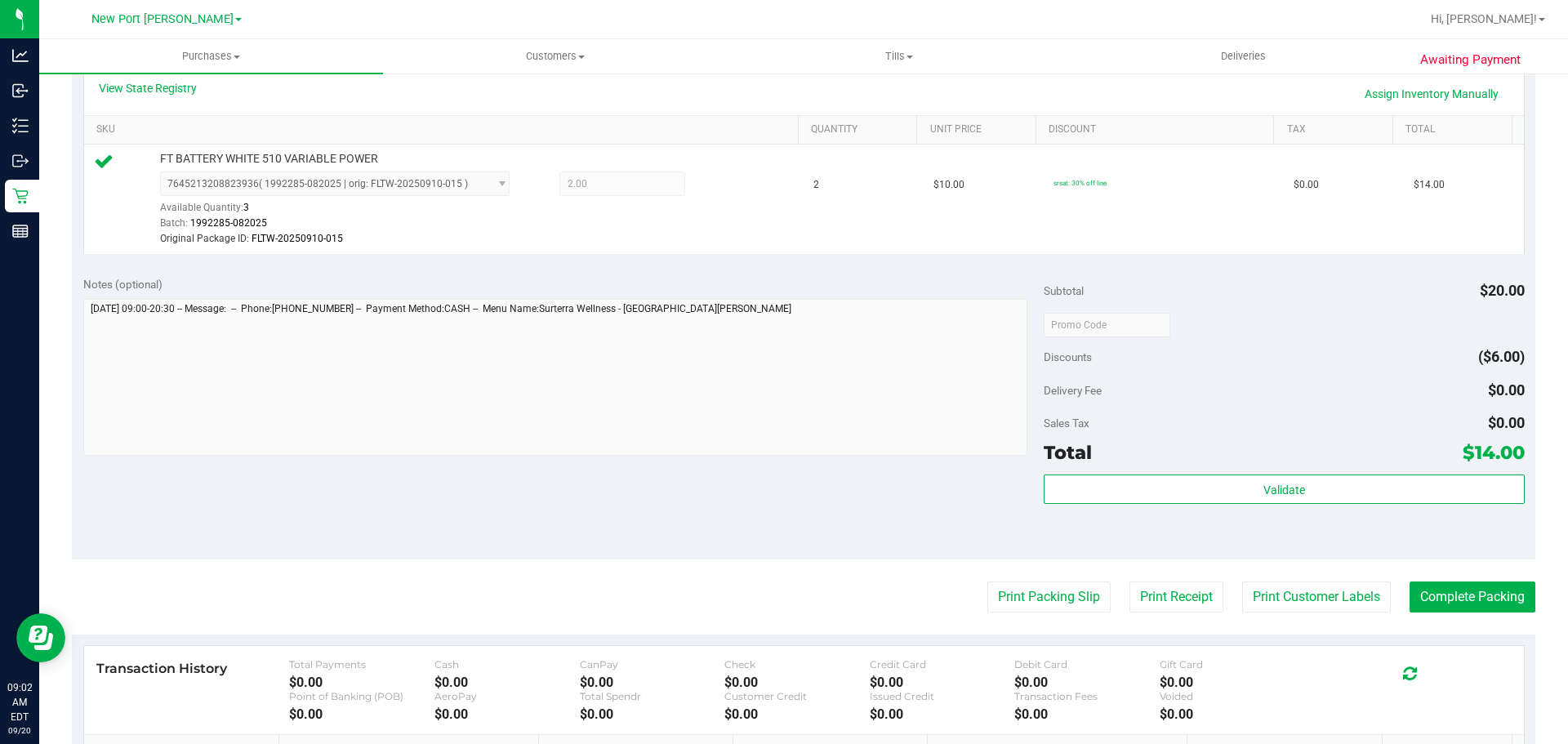
scroll to position [408, 0]
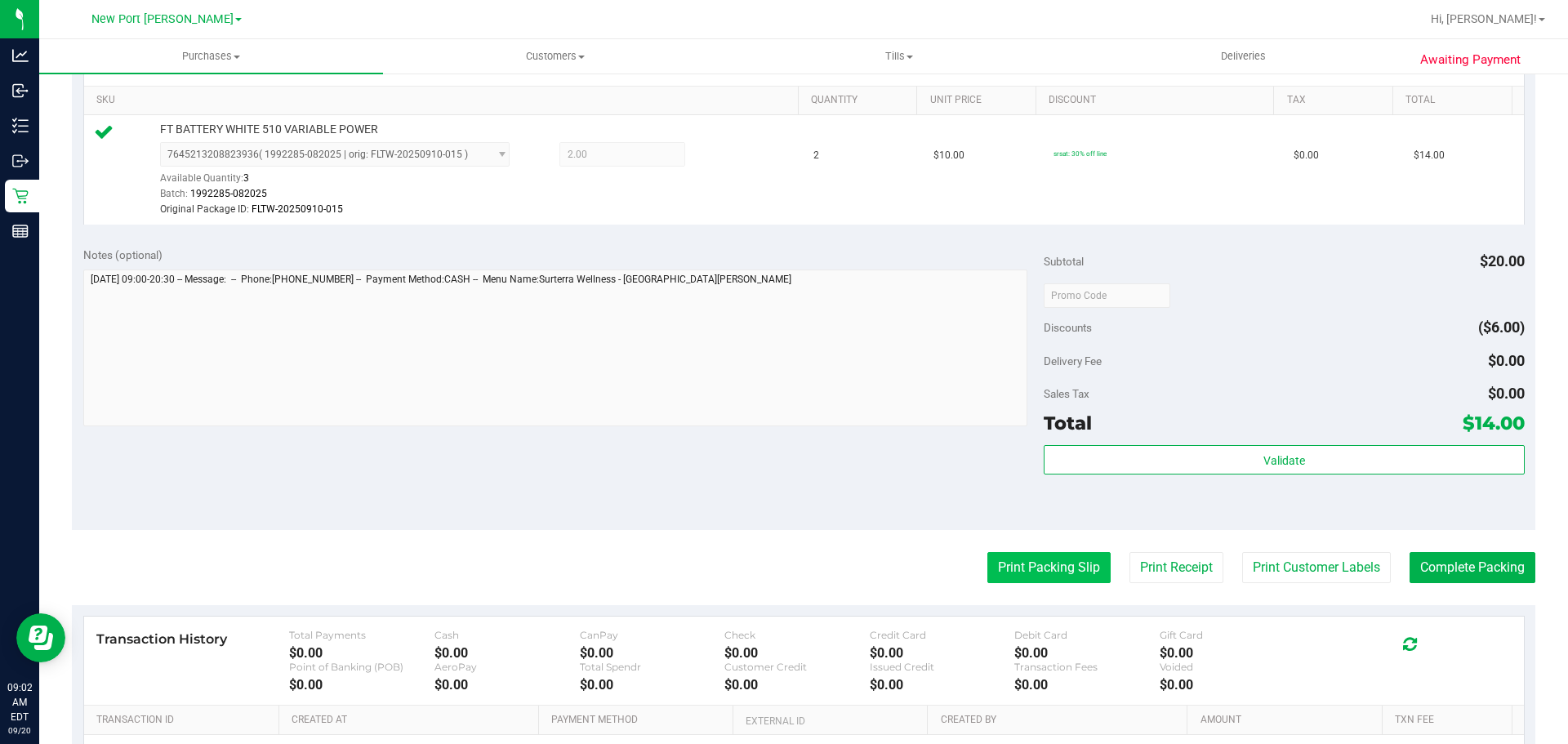
click at [1059, 574] on button "Print Packing Slip" at bounding box center [1049, 567] width 123 height 31
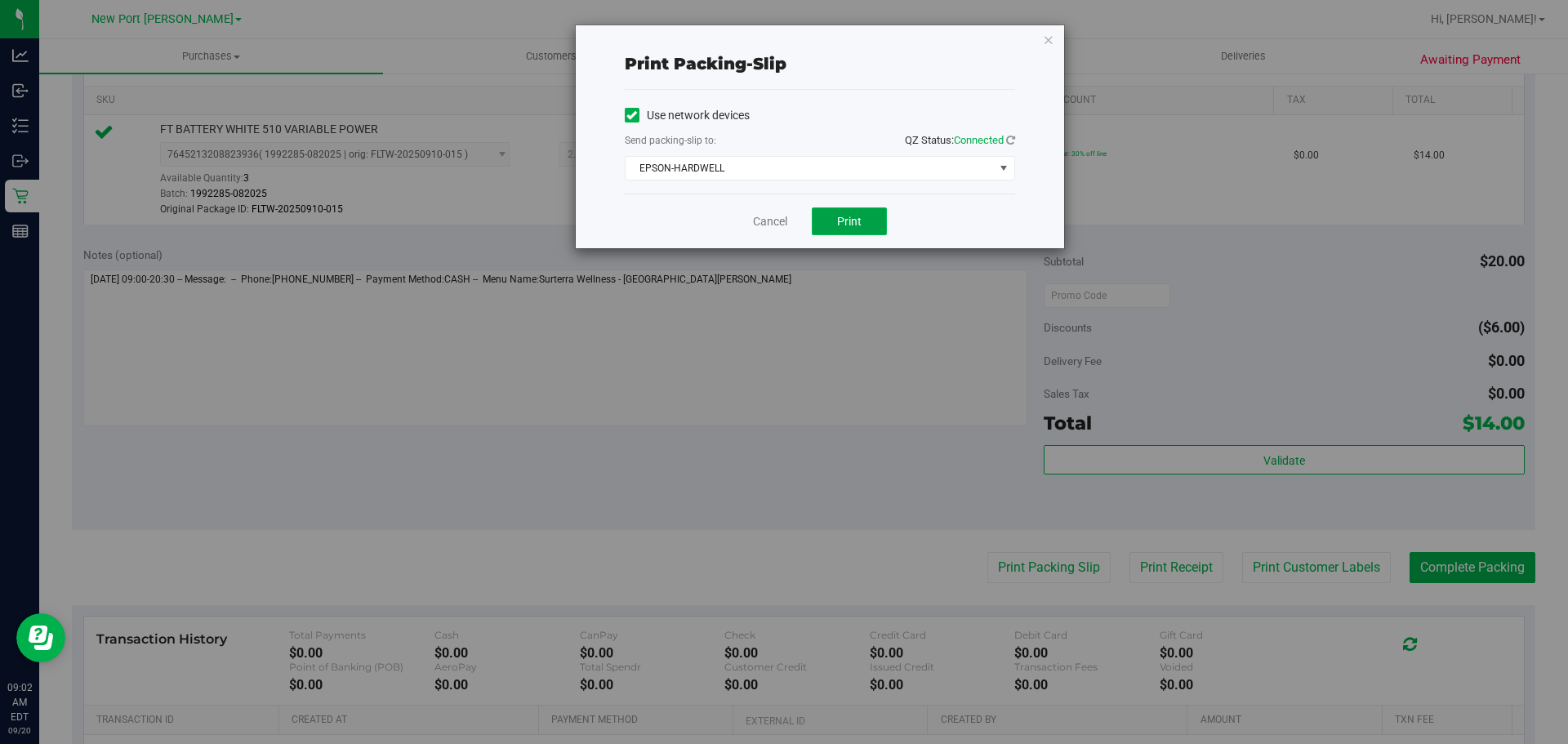
click at [859, 217] on span "Print" at bounding box center [849, 221] width 24 height 13
click at [761, 214] on link "Cancel" at bounding box center [770, 221] width 35 height 17
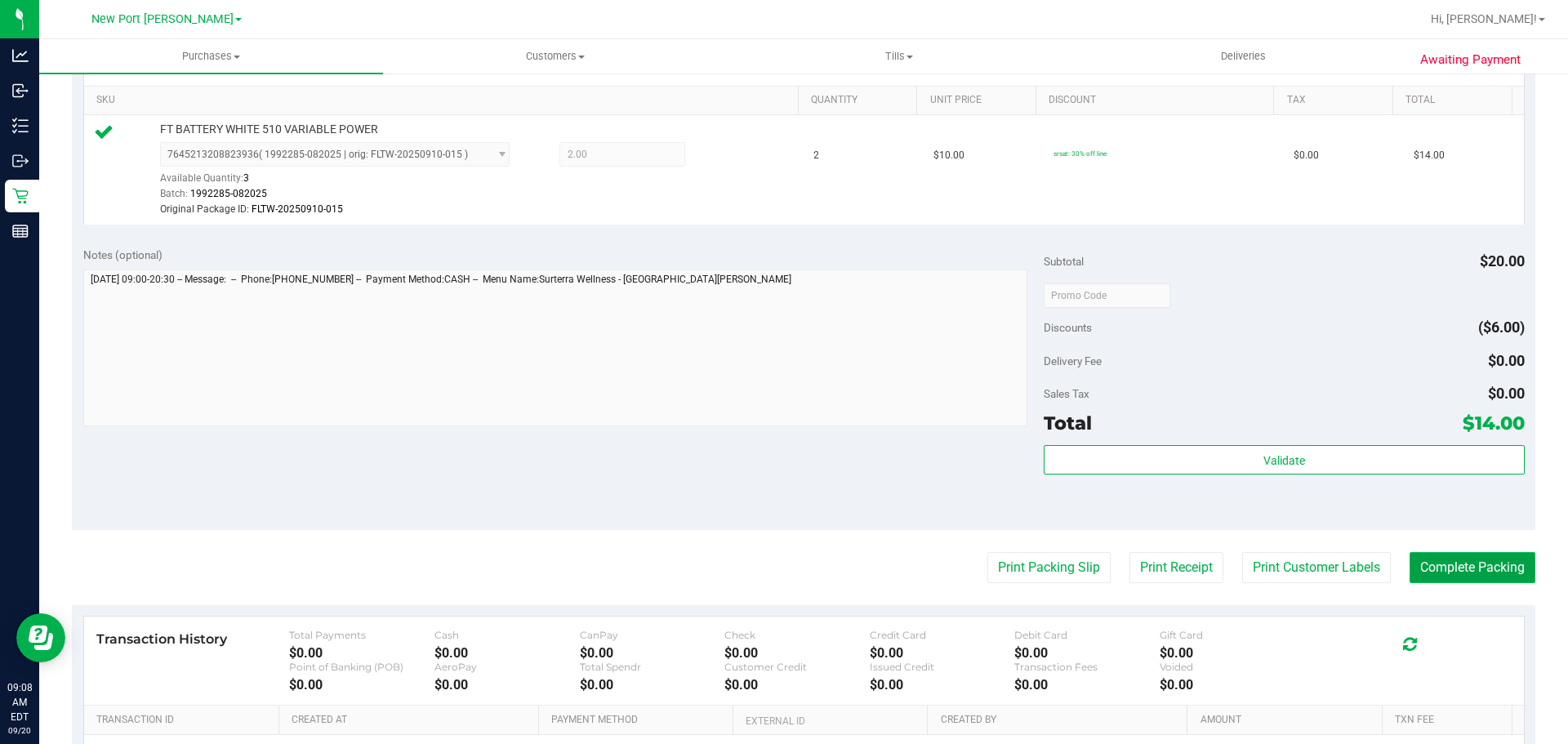
click at [1451, 569] on button "Complete Packing" at bounding box center [1472, 567] width 126 height 31
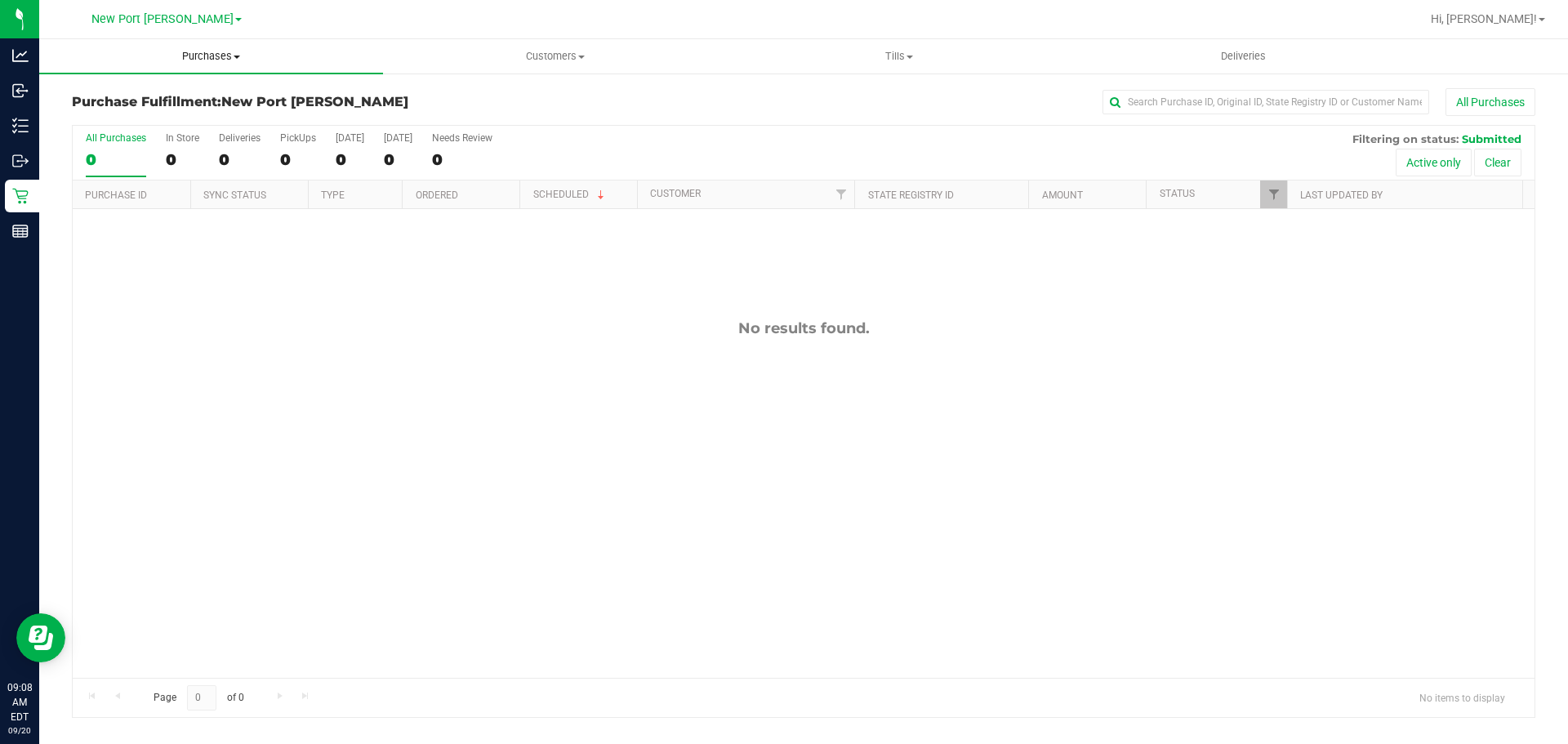
click at [176, 51] on span "Purchases" at bounding box center [211, 56] width 344 height 14
click at [167, 108] on li "Summary of purchases" at bounding box center [211, 98] width 344 height 19
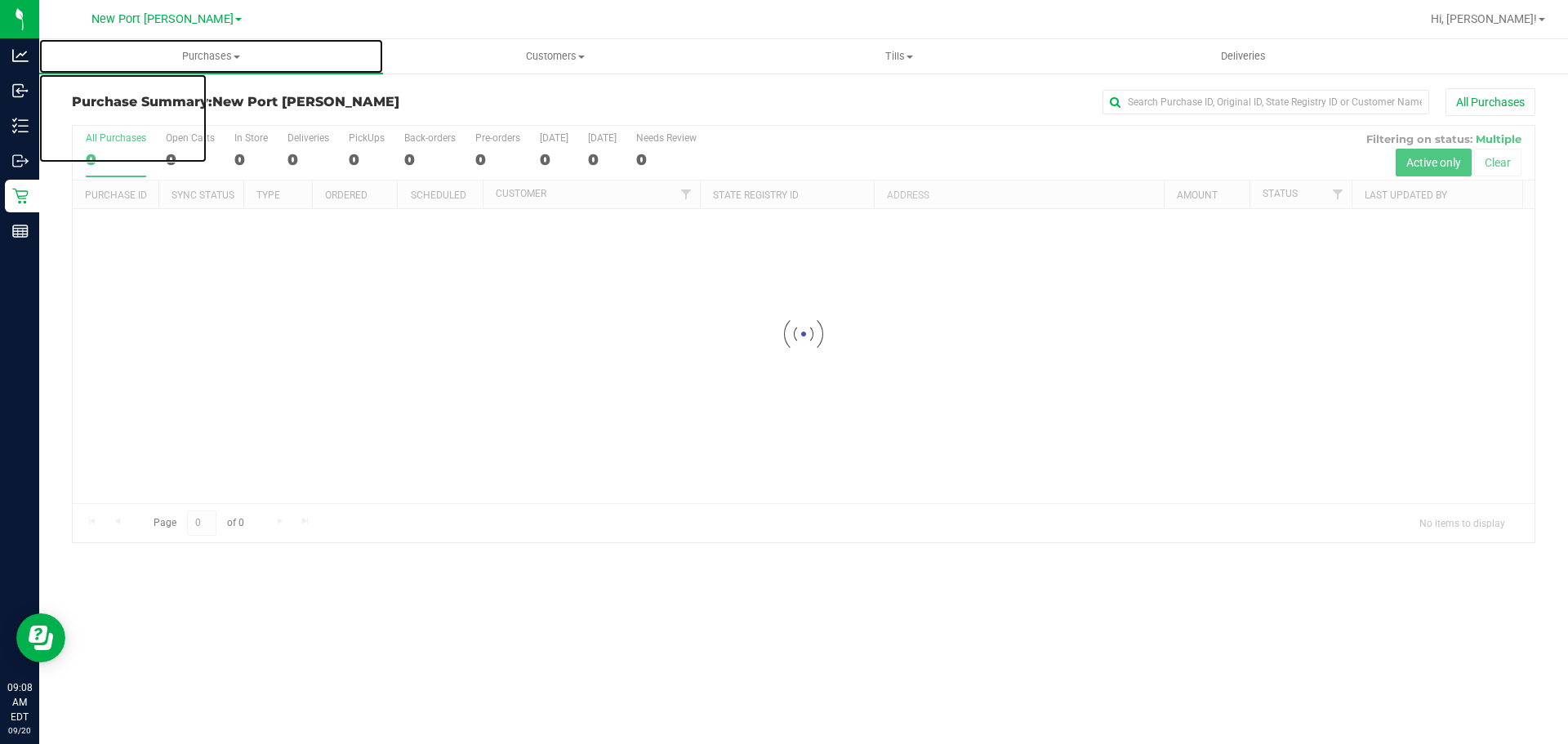
click at [196, 53] on span "Purchases" at bounding box center [211, 56] width 344 height 14
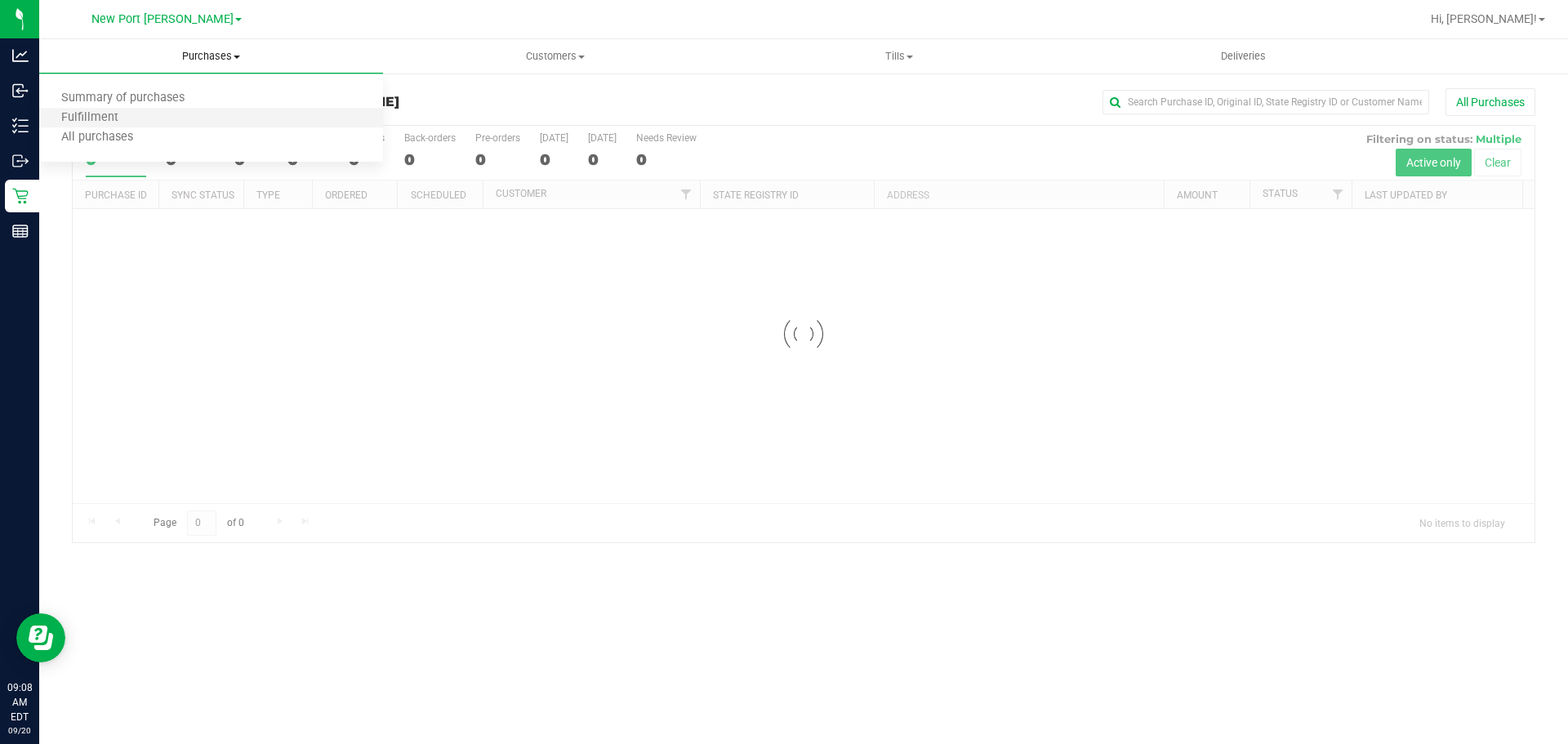
click at [173, 116] on li "Fulfillment" at bounding box center [211, 118] width 344 height 19
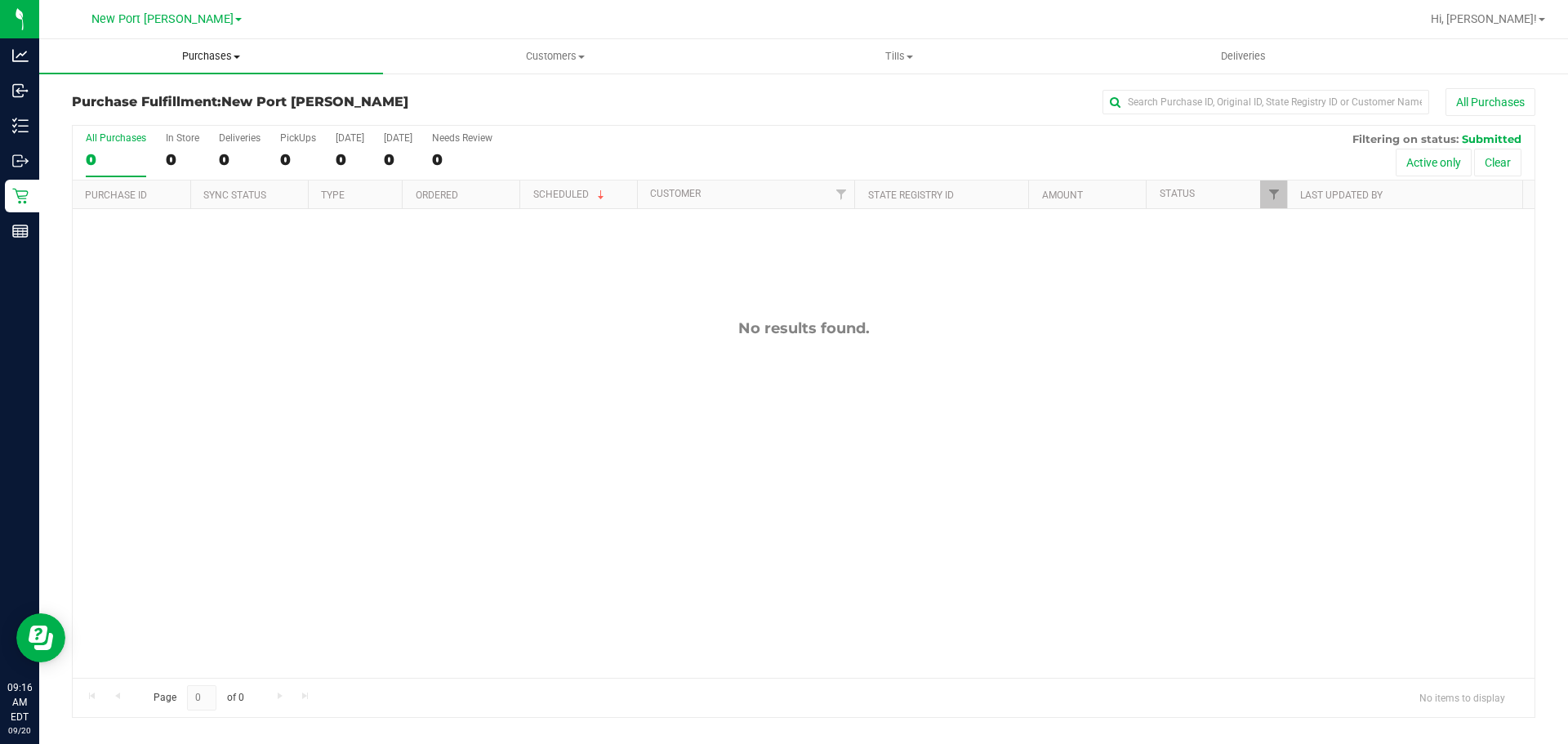
click at [239, 58] on span at bounding box center [237, 57] width 7 height 3
click at [218, 119] on li "Fulfillment" at bounding box center [211, 118] width 344 height 19
